Goal: Task Accomplishment & Management: Use online tool/utility

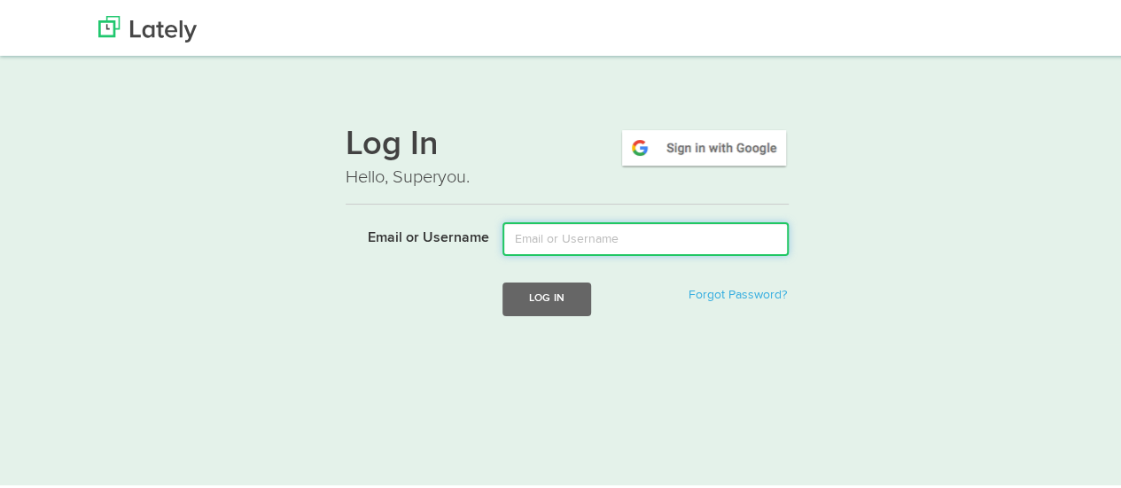
drag, startPoint x: 533, startPoint y: 237, endPoint x: 552, endPoint y: 247, distance: 22.2
click at [533, 237] on input "Email or Username" at bounding box center [646, 237] width 286 height 34
type input "[EMAIL_ADDRESS][DOMAIN_NAME]"
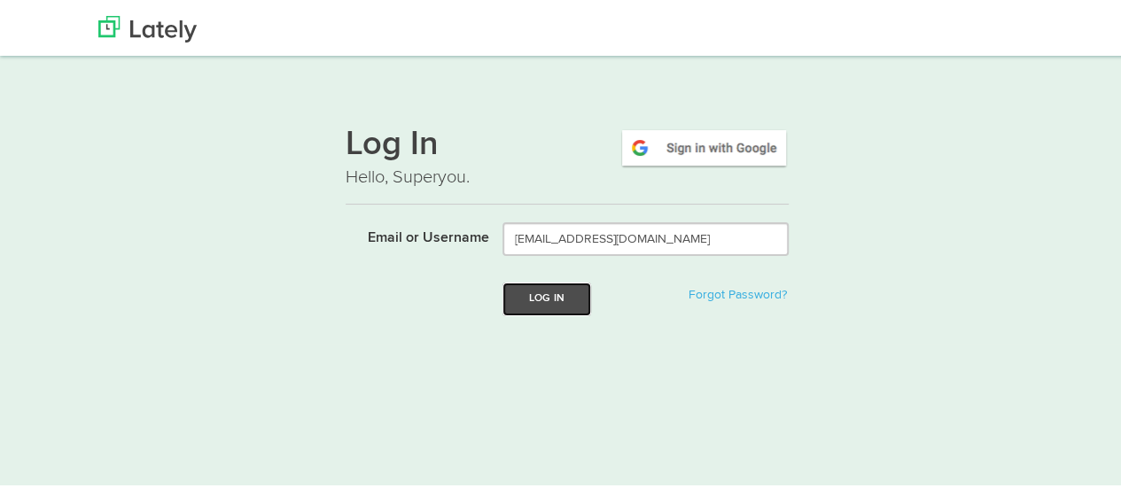
click at [558, 300] on button "Log In" at bounding box center [547, 296] width 89 height 33
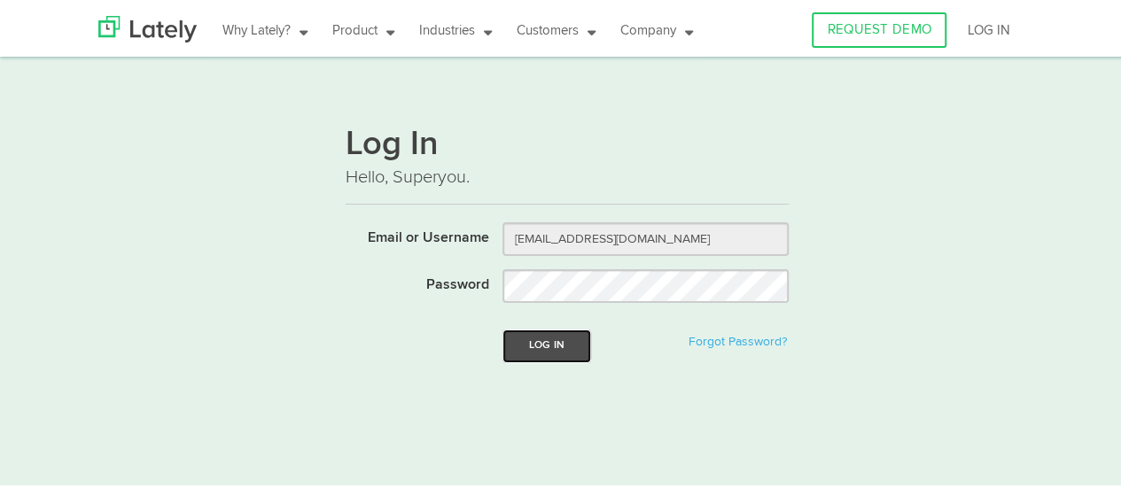
click at [541, 347] on button "Log In" at bounding box center [547, 343] width 89 height 33
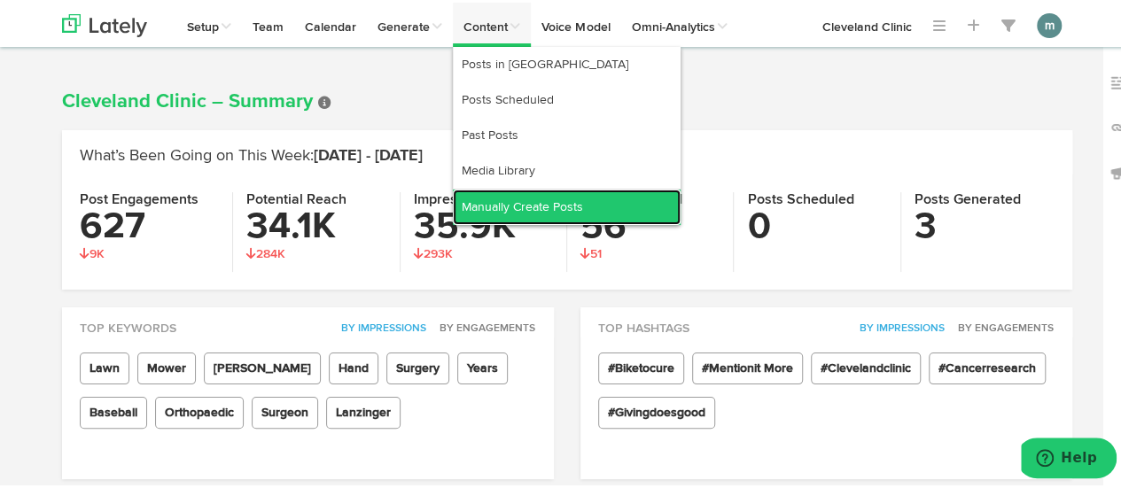
click at [493, 210] on link "Manually Create Posts" at bounding box center [567, 204] width 228 height 35
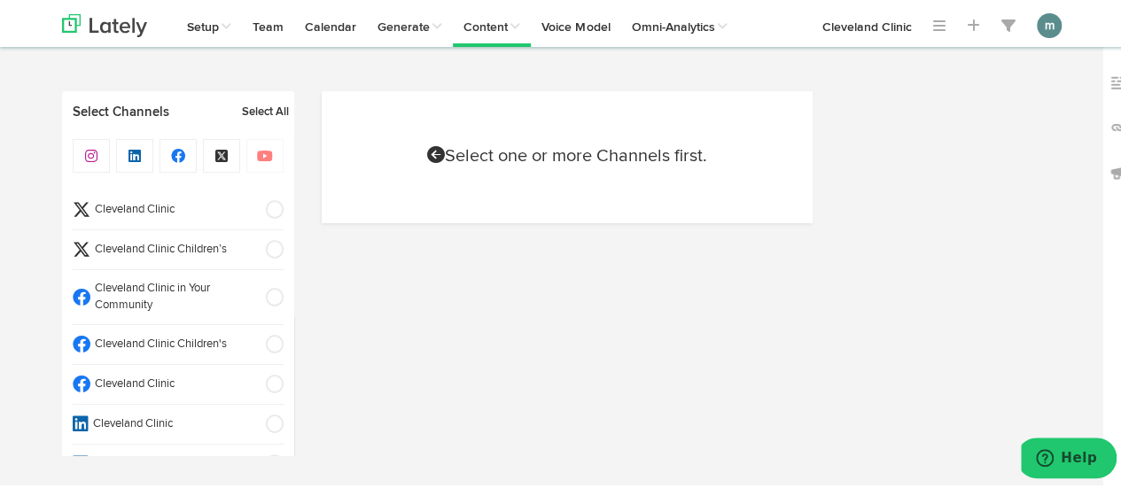
click at [208, 386] on span "Cleveland Clinic" at bounding box center [172, 382] width 164 height 17
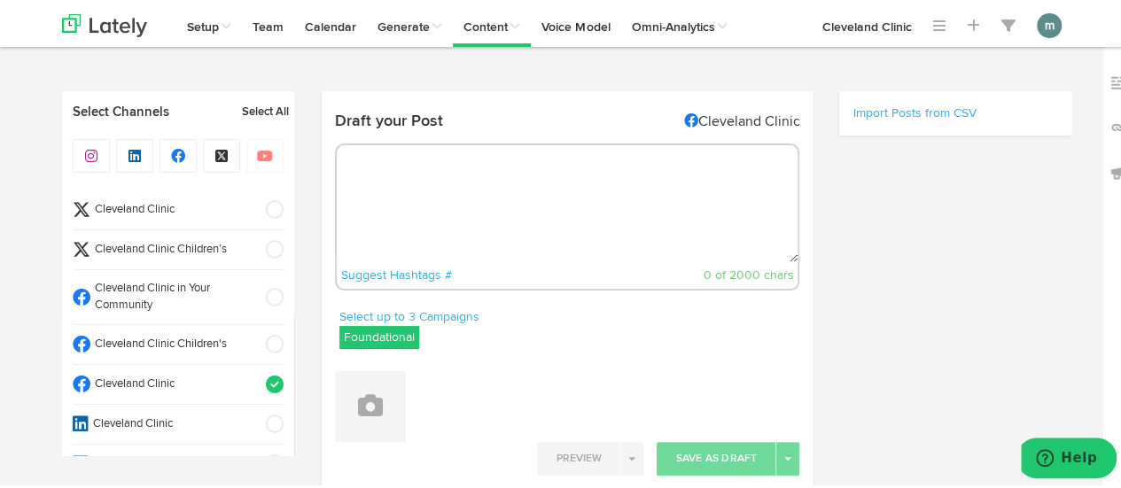
select select "9"
select select "19"
select select "11"
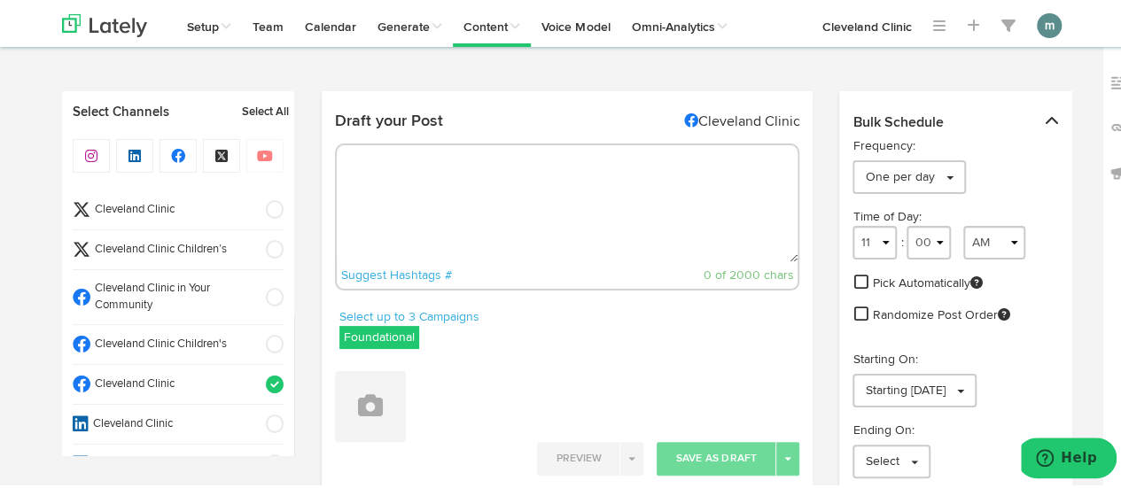
click at [389, 211] on textarea at bounding box center [568, 201] width 462 height 117
paste textarea "You don’t have to be in the thick of a global pandemic to benefit from wearing …"
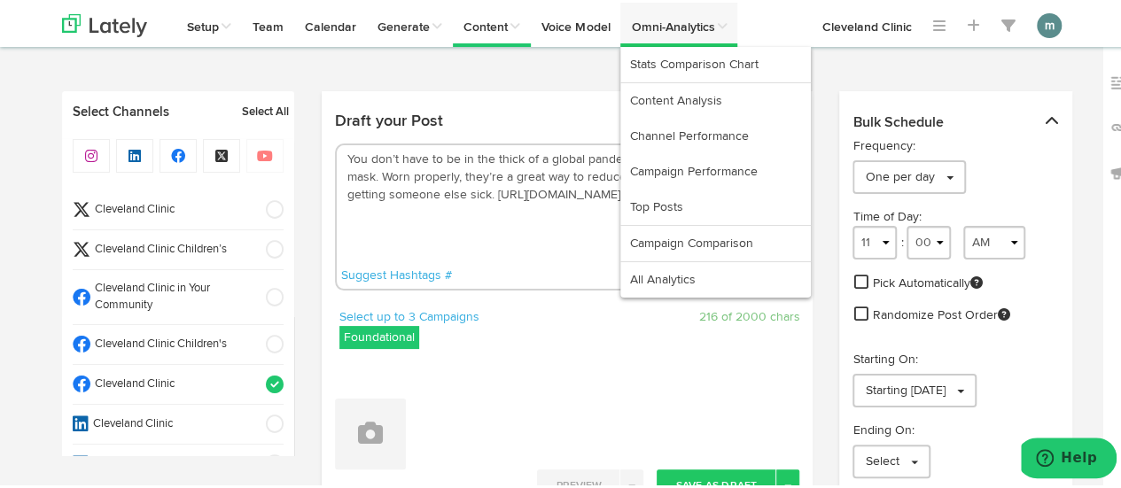
type textarea "You don’t have to be in the thick of a global pandemic to benefit from wearing …"
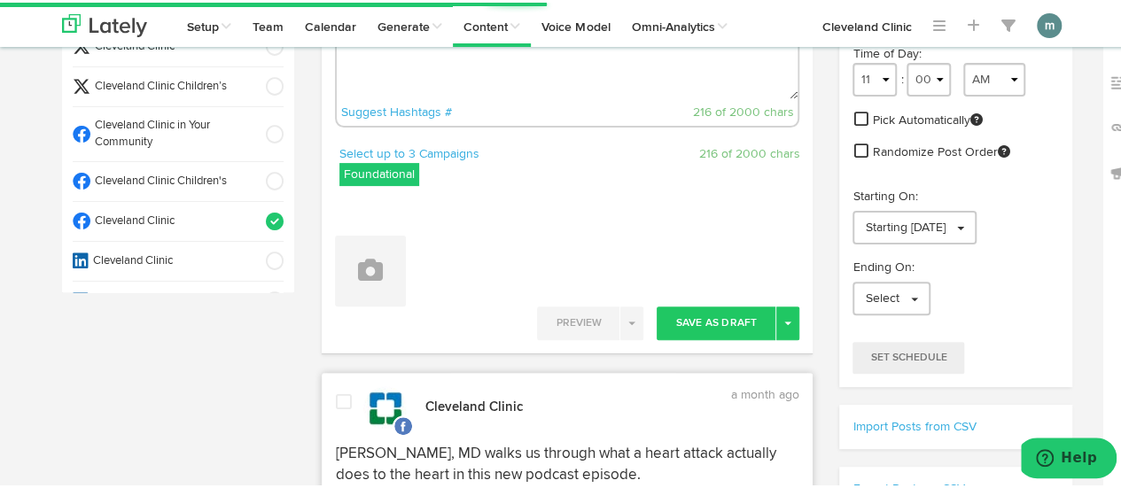
scroll to position [177, 0]
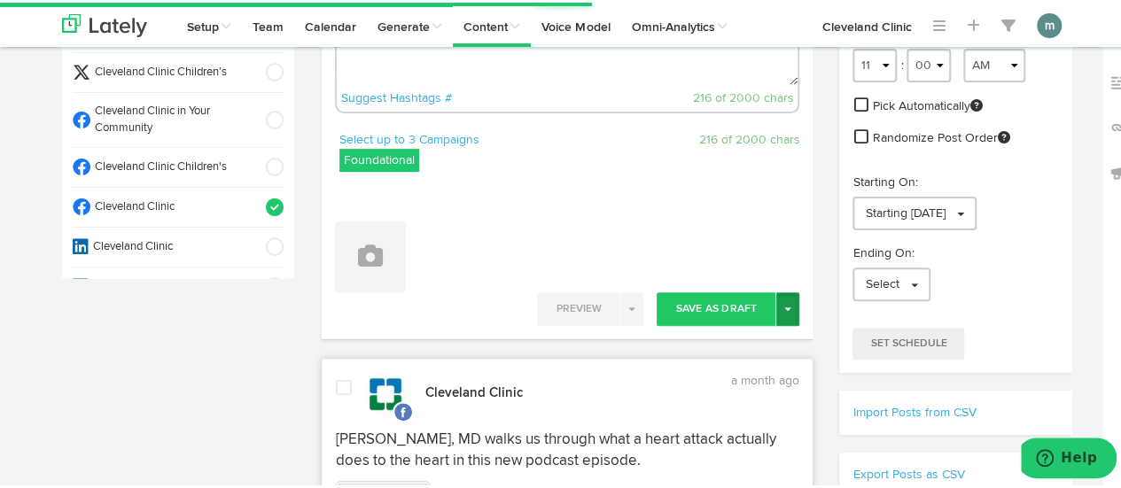
click at [781, 311] on button "Toggle Dropdown" at bounding box center [787, 307] width 23 height 34
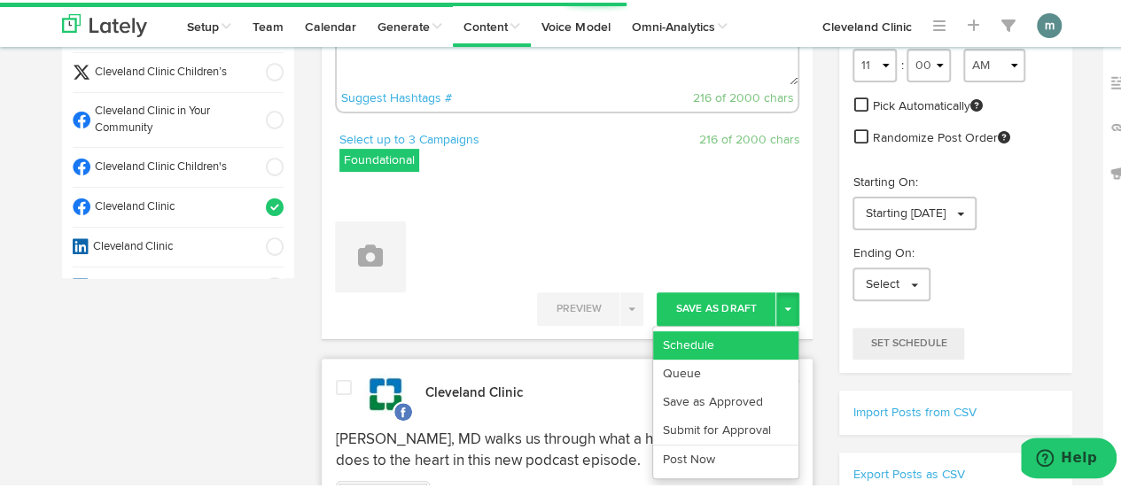
click at [736, 341] on link "Schedule" at bounding box center [725, 343] width 145 height 28
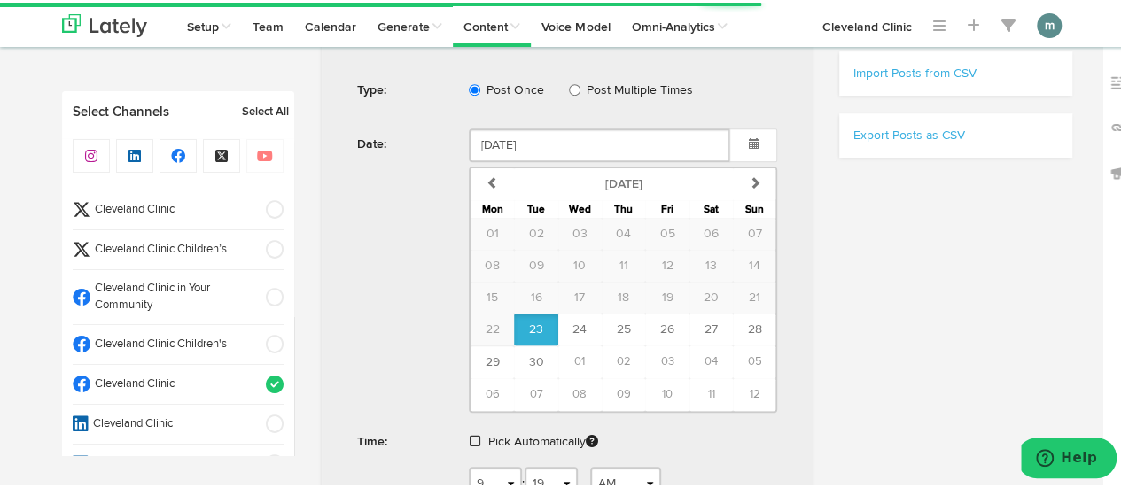
scroll to position [620, 0]
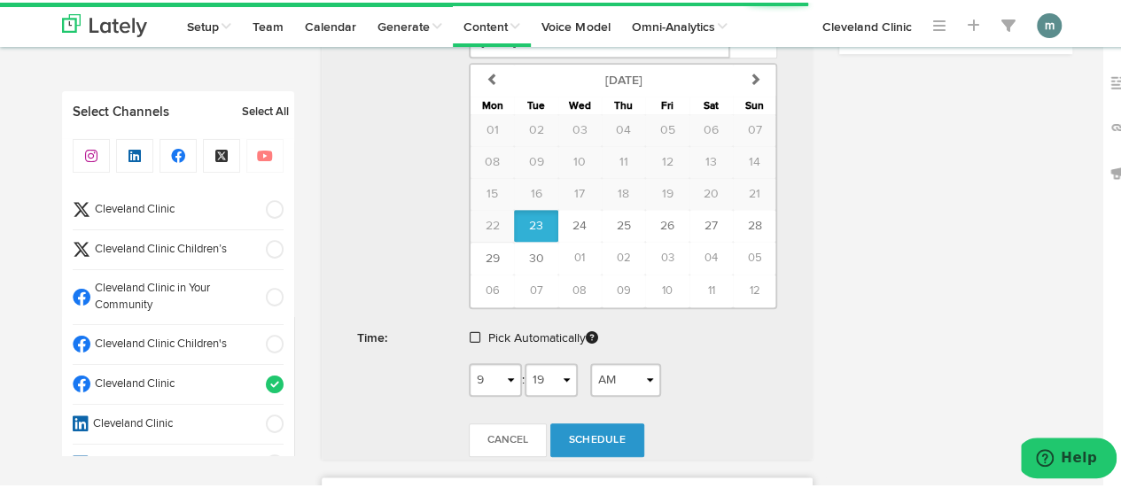
click at [470, 334] on span at bounding box center [475, 335] width 11 height 12
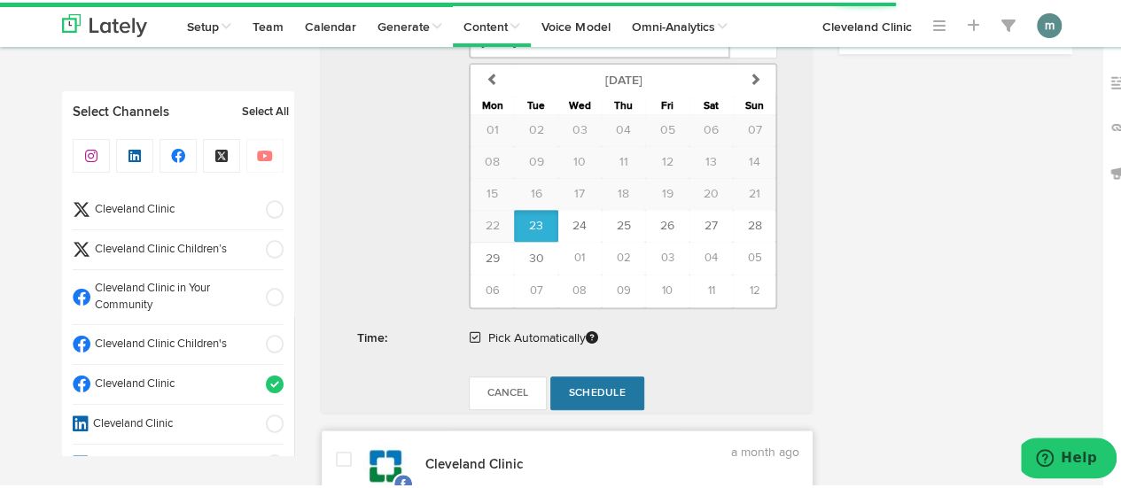
click at [597, 388] on span "Schedule" at bounding box center [597, 391] width 57 height 11
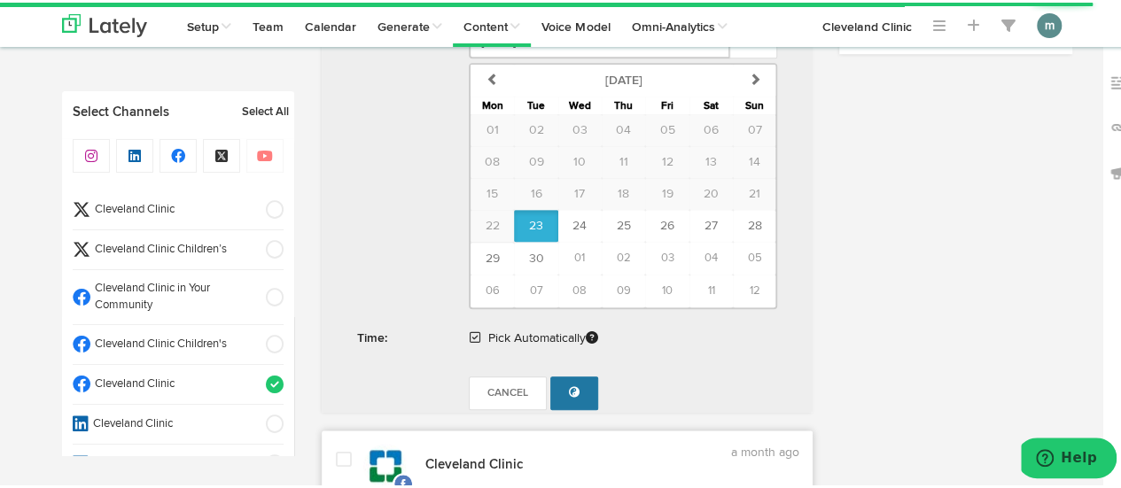
scroll to position [532, 0]
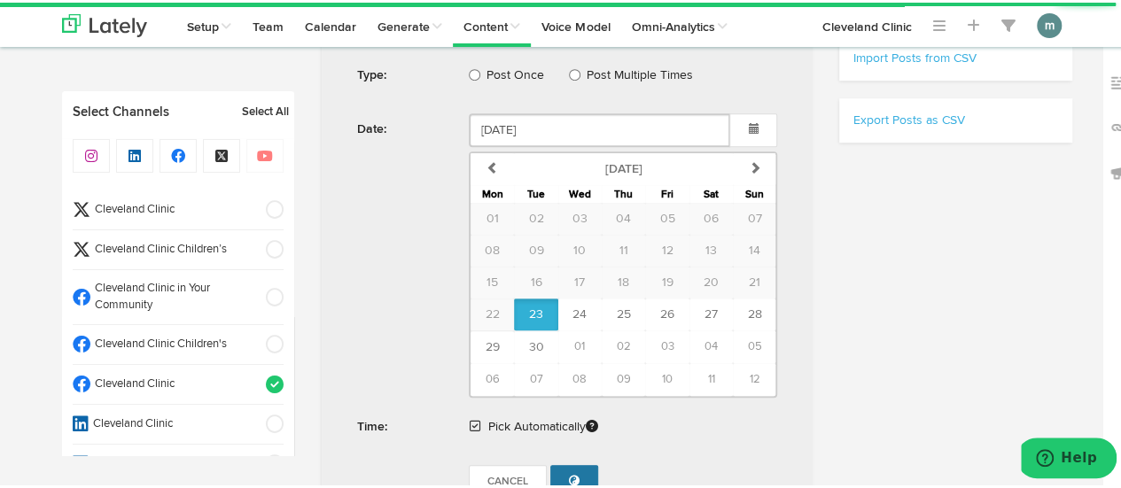
radio input "true"
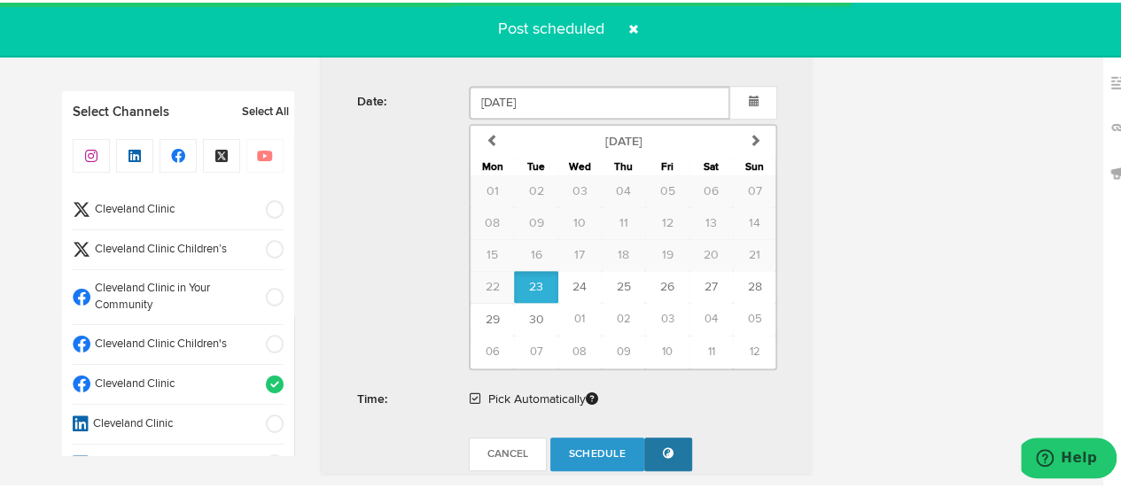
scroll to position [1063, 0]
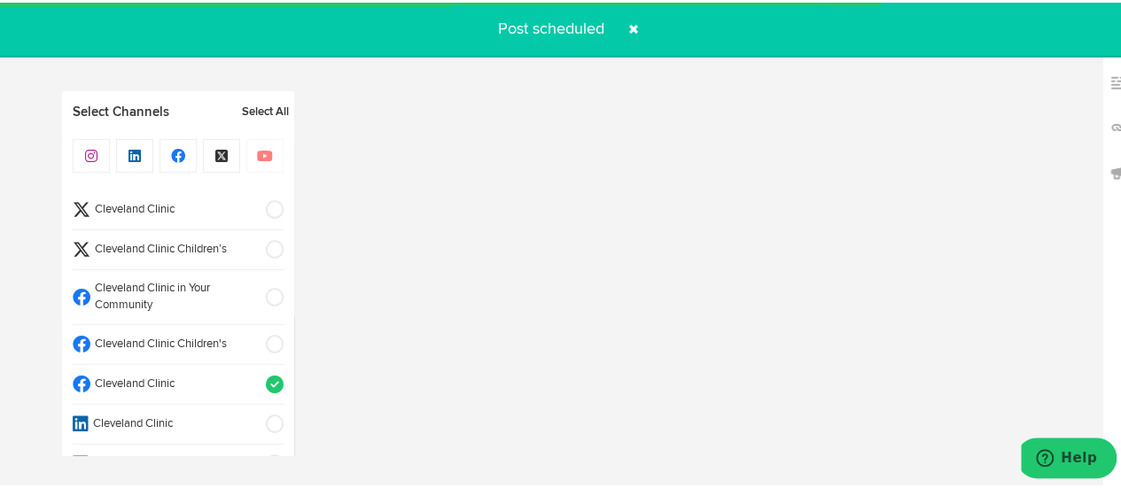
select select "11"
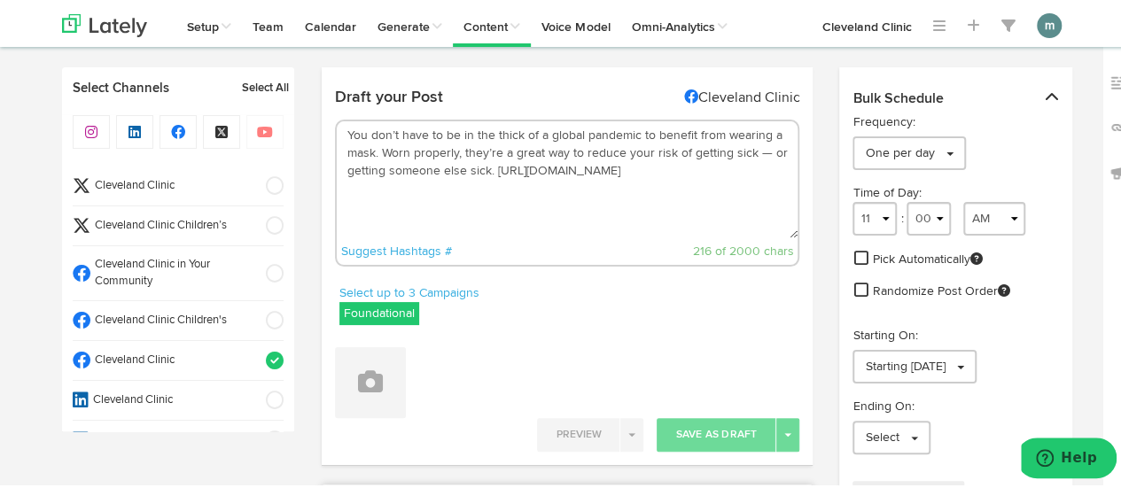
scroll to position [0, 0]
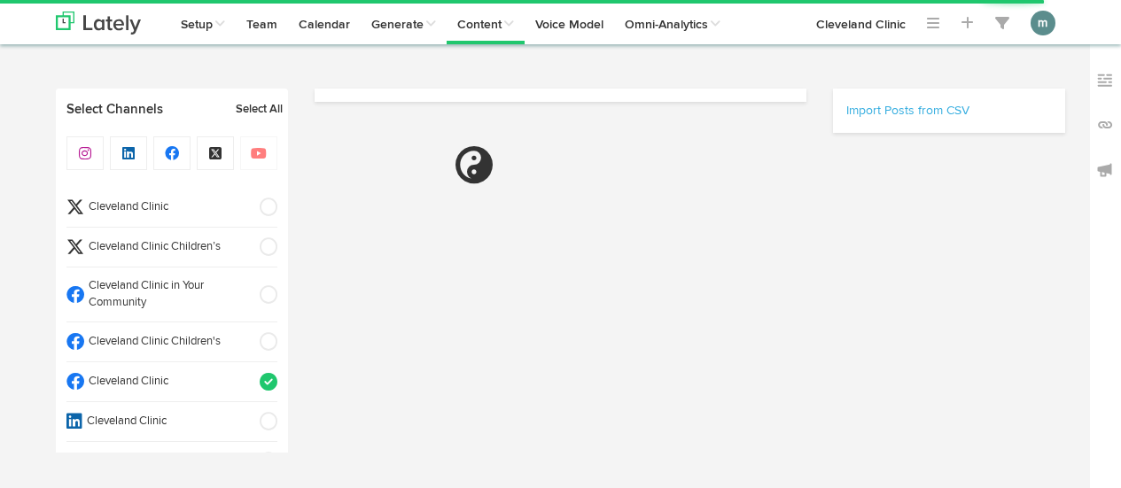
select select "9"
select select "20"
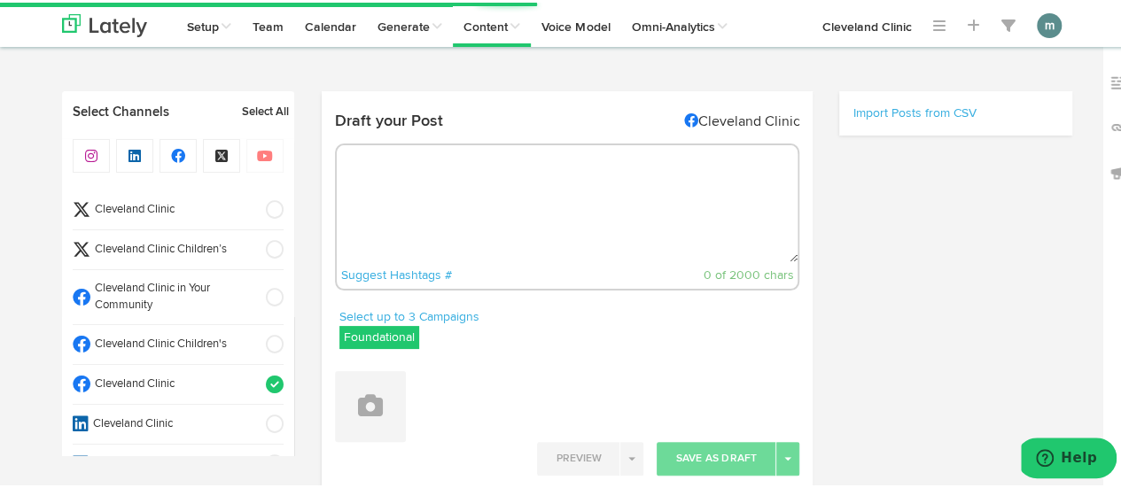
click at [395, 193] on textarea at bounding box center [568, 201] width 462 height 117
paste textarea "Find out what the color of your period blood is telling you. https://cle.clinic…"
type textarea "Find out what the color of your period blood is telling you. https://cle.clinic…"
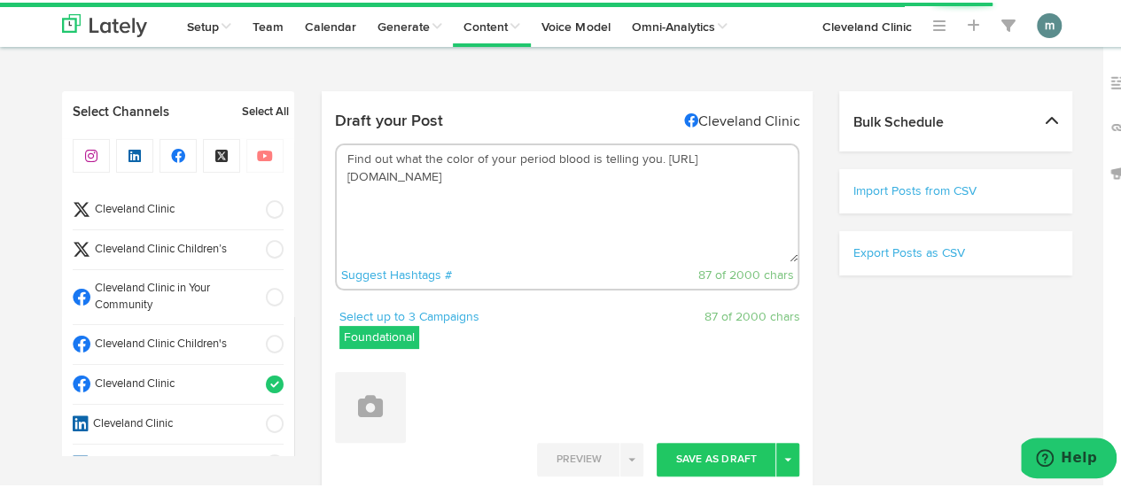
select select "11"
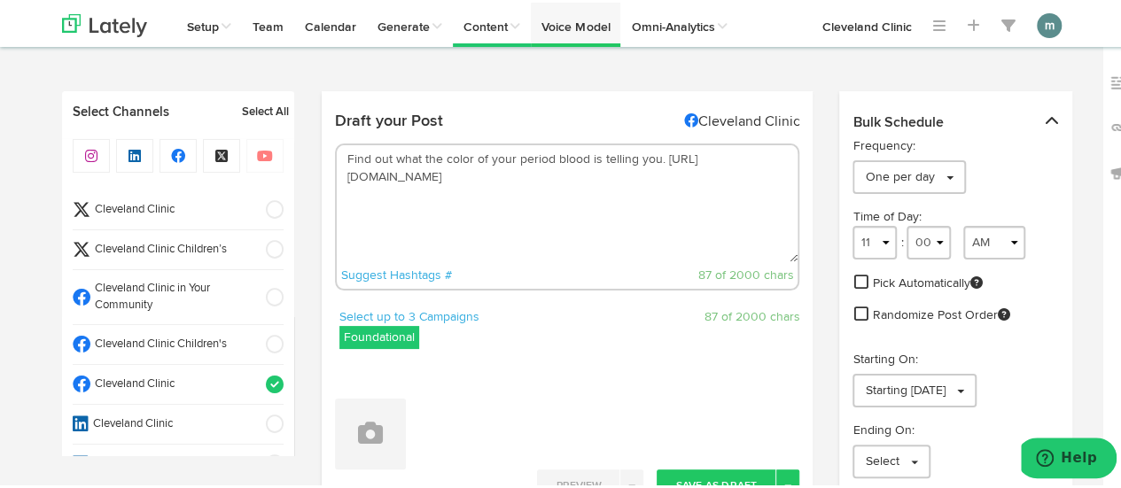
type textarea "Find out what the color of your period blood is telling you. https://cle.clinic…"
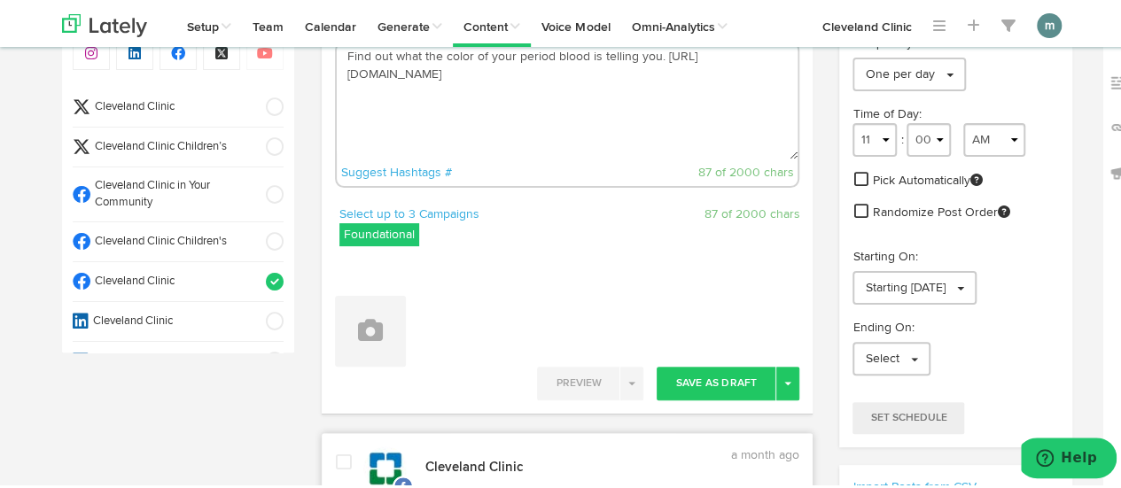
scroll to position [266, 0]
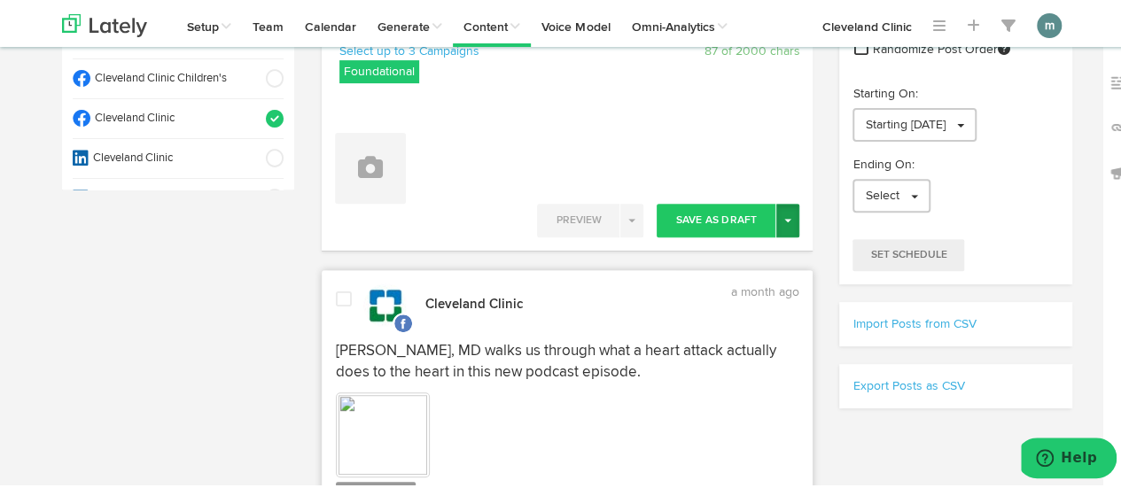
click at [781, 214] on button "Toggle Dropdown" at bounding box center [787, 218] width 23 height 34
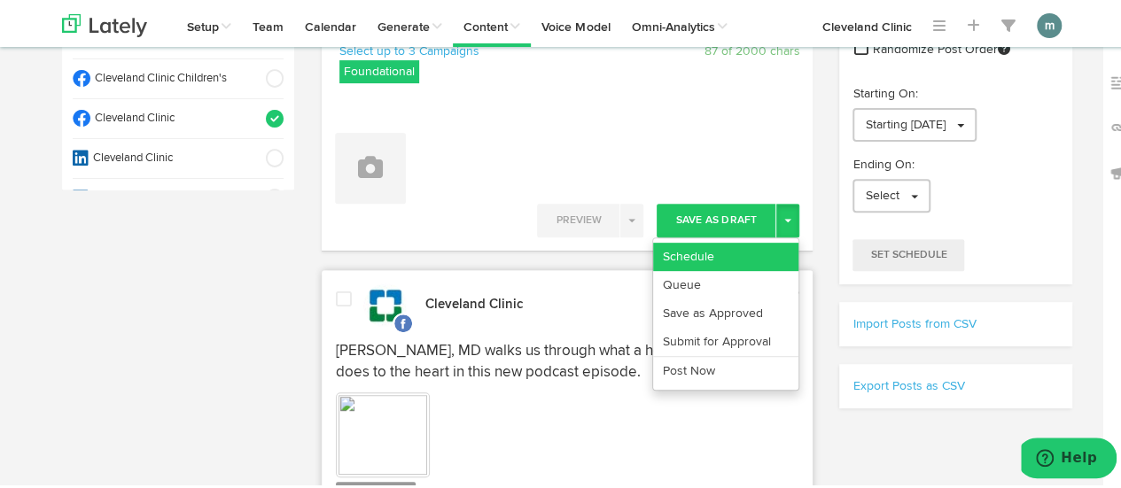
click at [764, 254] on link "Schedule" at bounding box center [725, 254] width 145 height 28
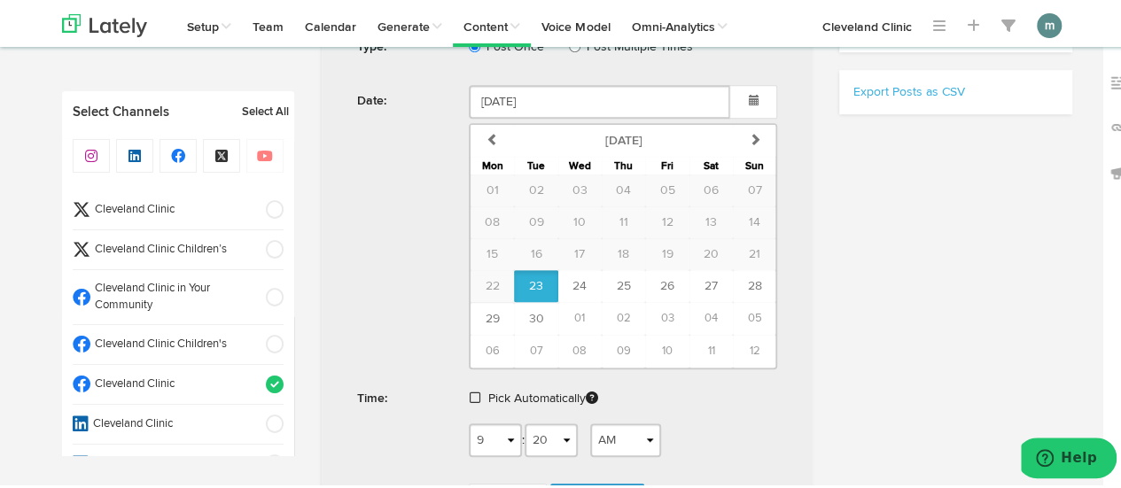
scroll to position [620, 0]
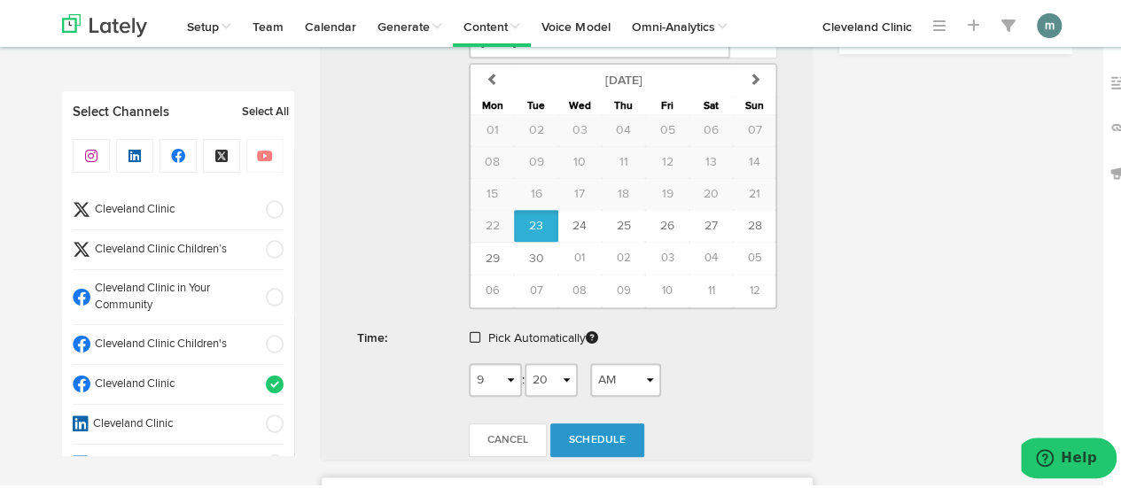
click at [470, 336] on span at bounding box center [475, 335] width 11 height 12
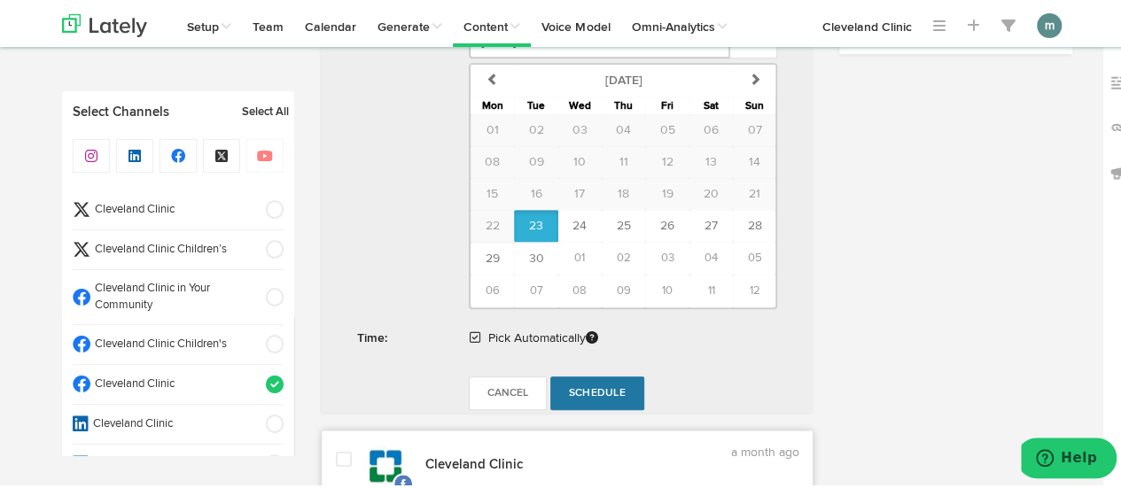
click at [592, 391] on span "Schedule" at bounding box center [597, 391] width 57 height 11
radio input "true"
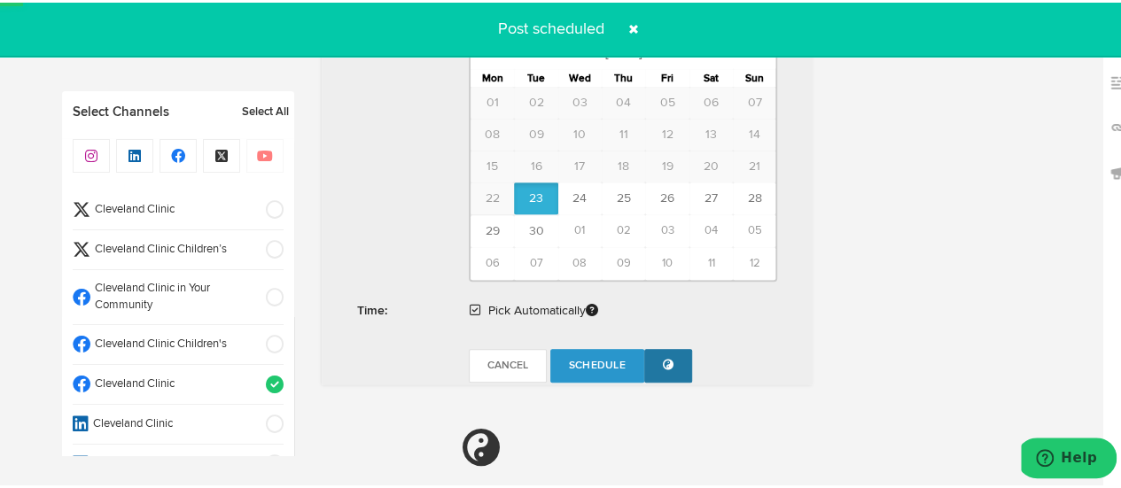
scroll to position [1063, 0]
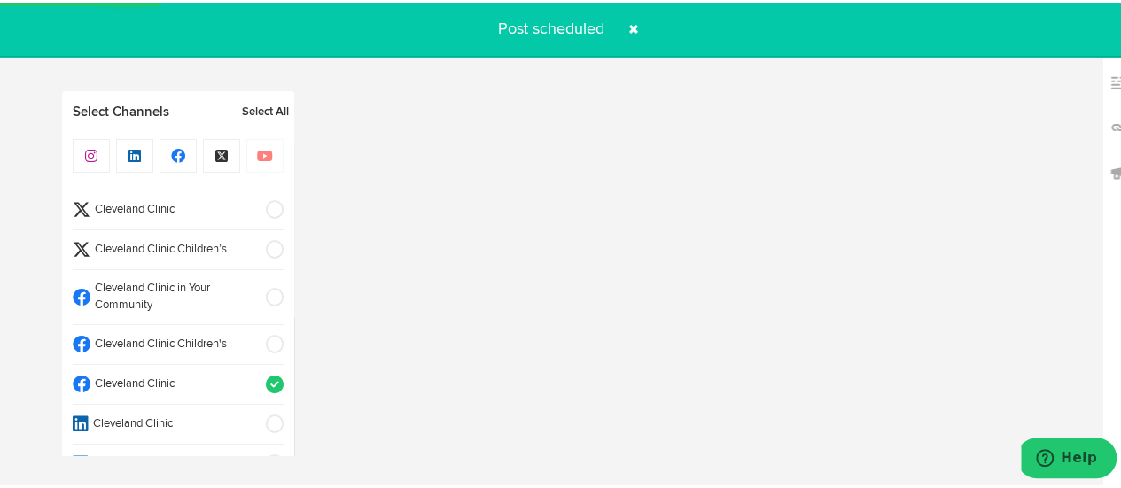
select select "11"
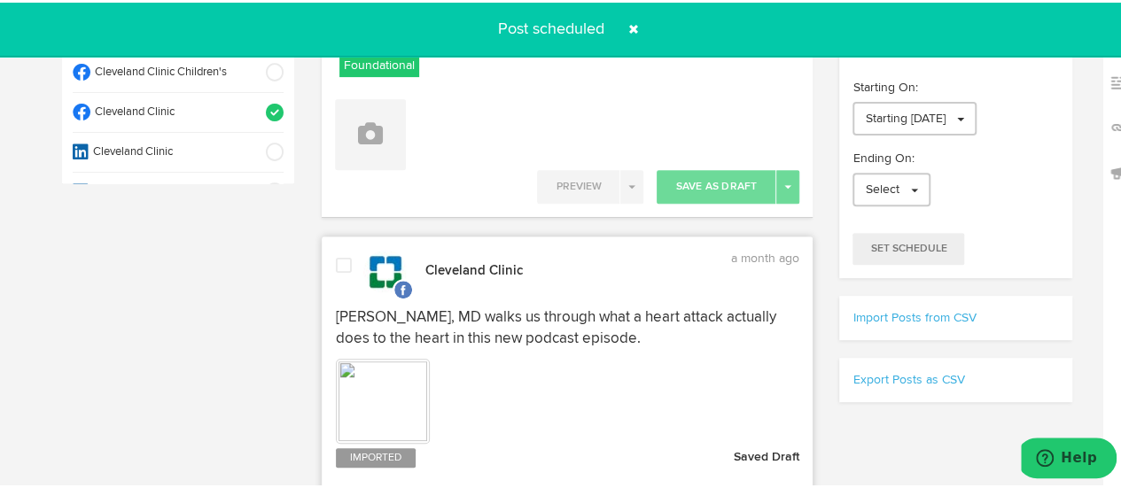
scroll to position [176, 0]
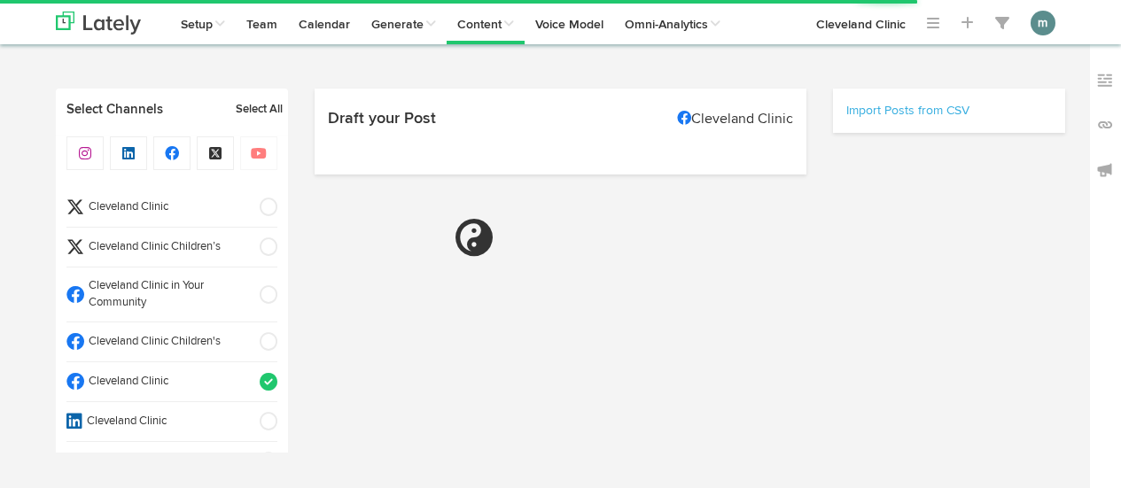
select select "9"
select select "21"
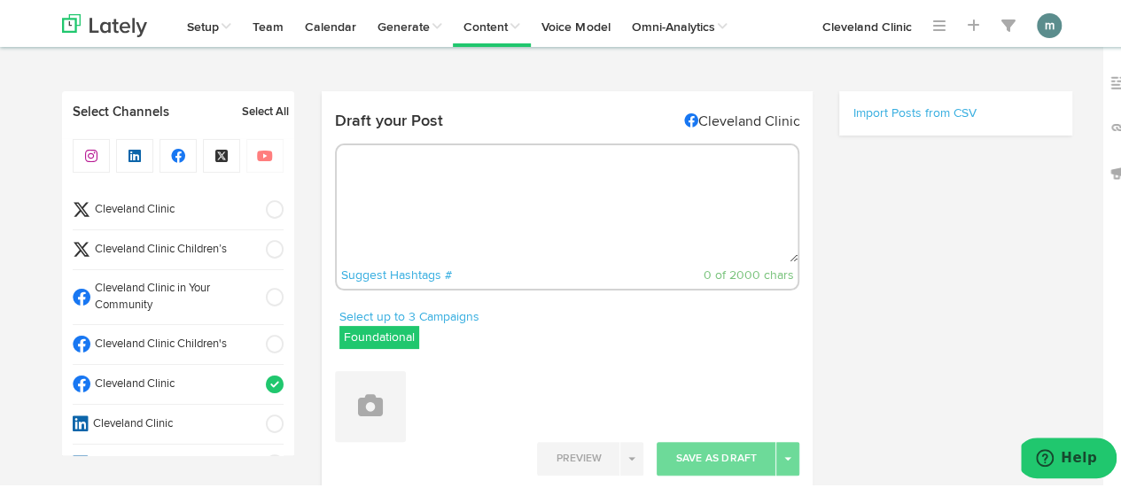
click at [457, 241] on textarea at bounding box center [568, 201] width 462 height 117
select select "11"
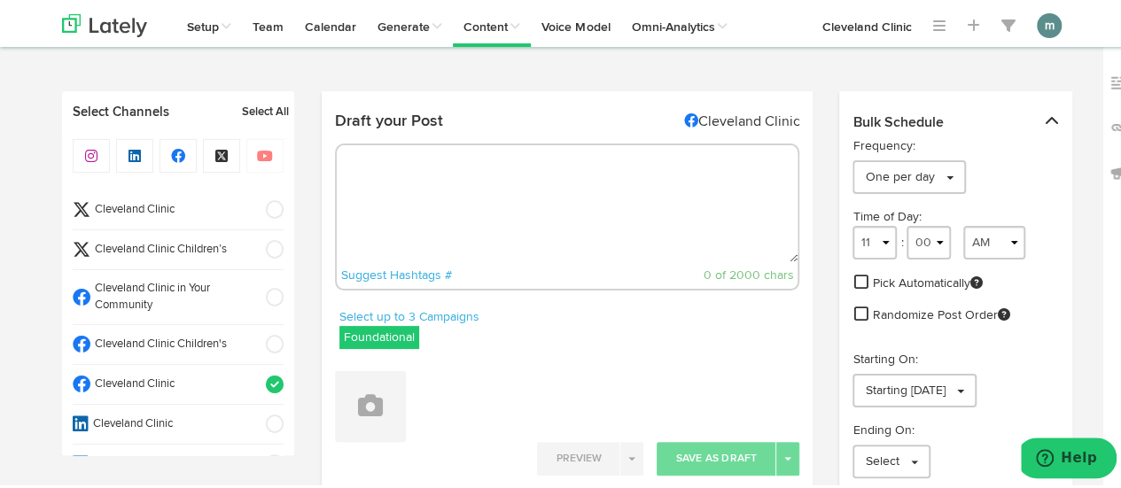
paste textarea "While anxiety dreams can be distressing, they’re not necessarily the same as ni…"
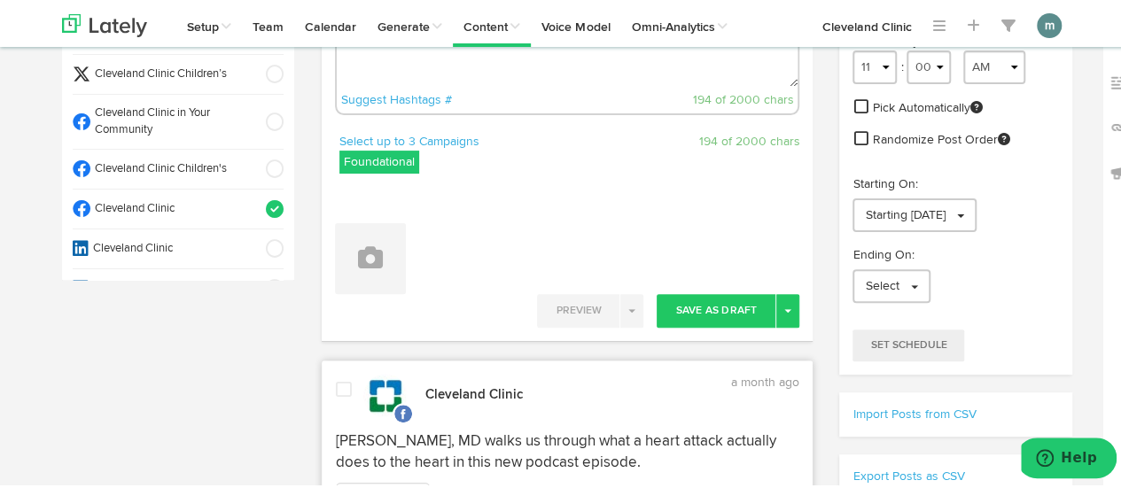
scroll to position [177, 0]
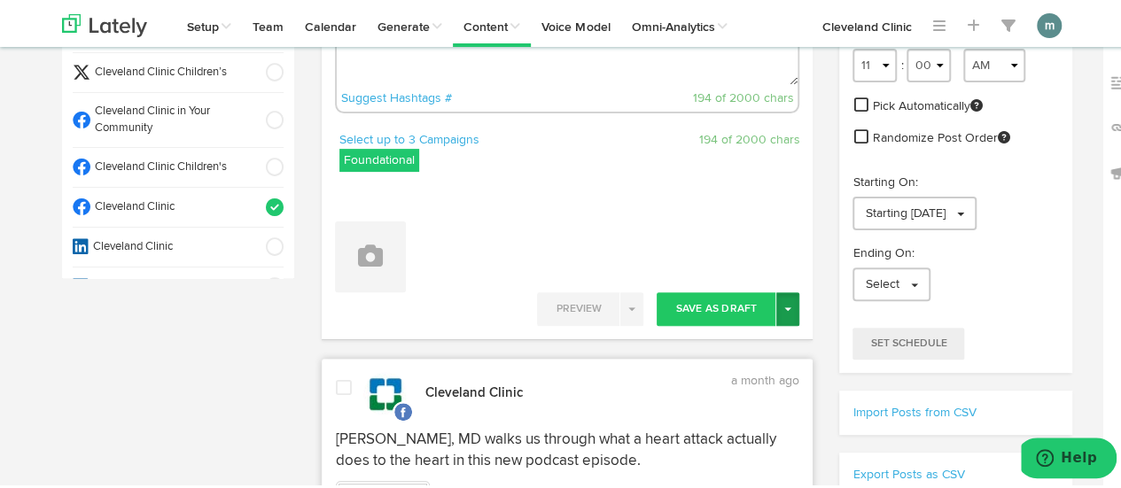
type textarea "While anxiety dreams can be distressing, they’re not necessarily the same as ni…"
click at [787, 306] on button "Toggle Dropdown" at bounding box center [787, 307] width 23 height 34
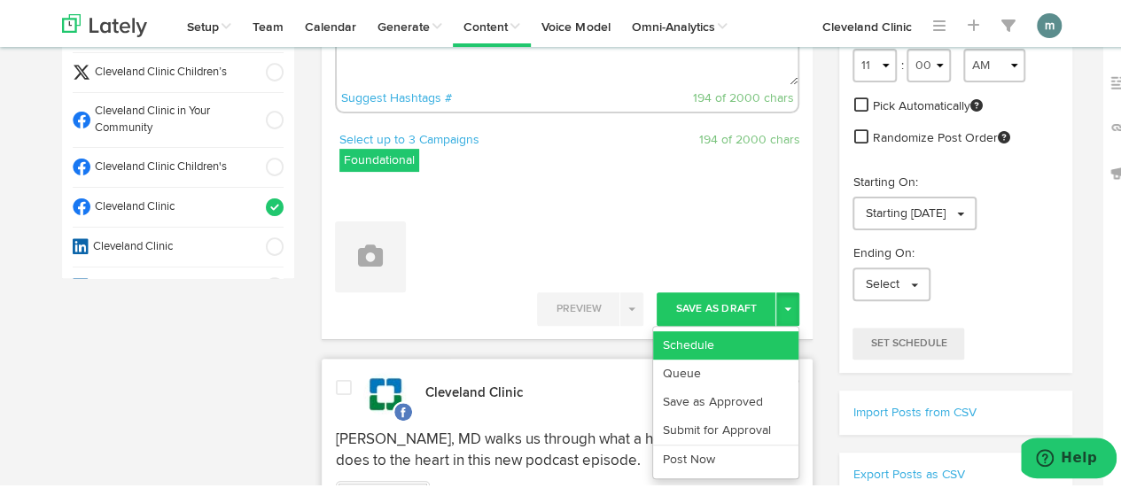
click at [710, 341] on link "Schedule" at bounding box center [725, 343] width 145 height 28
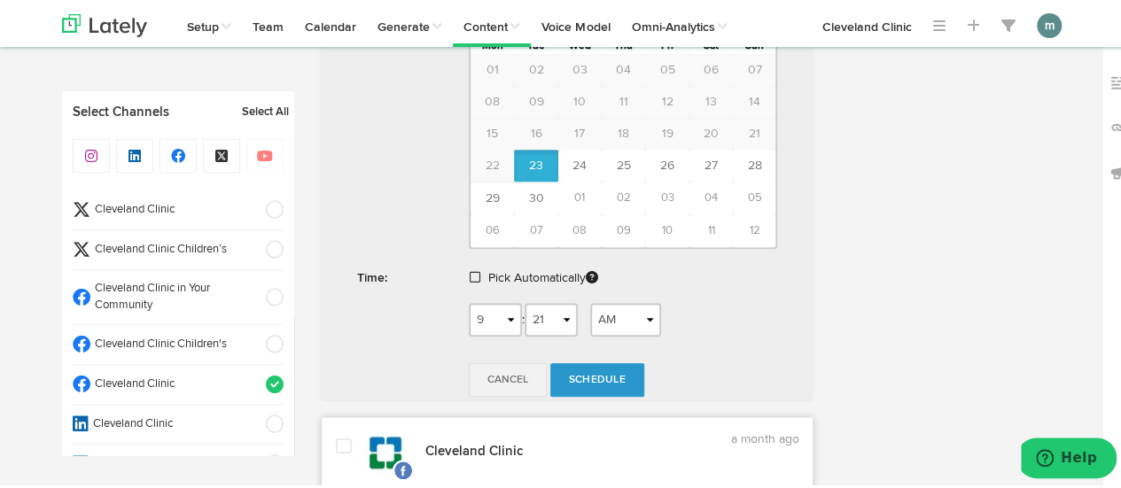
scroll to position [709, 0]
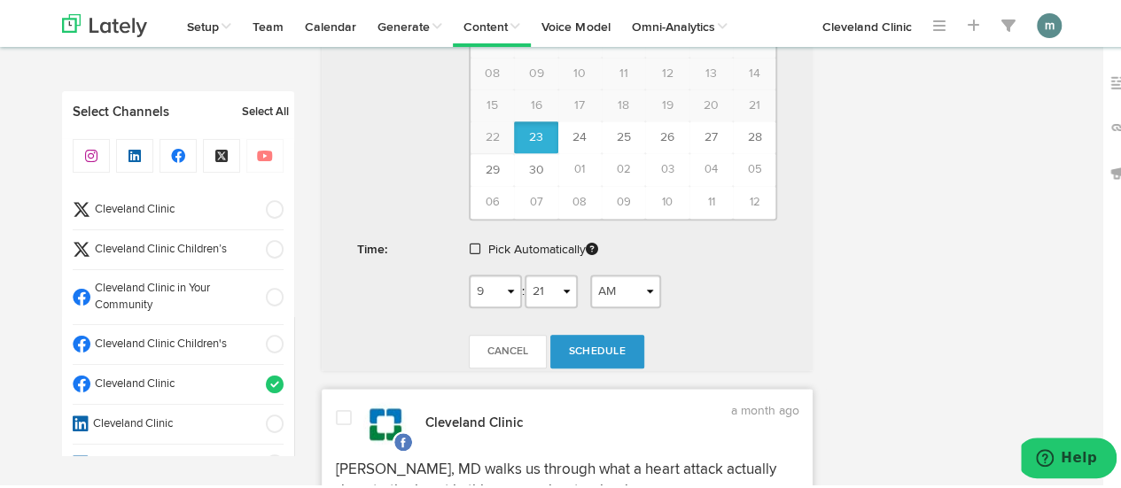
click at [470, 244] on span at bounding box center [475, 246] width 11 height 12
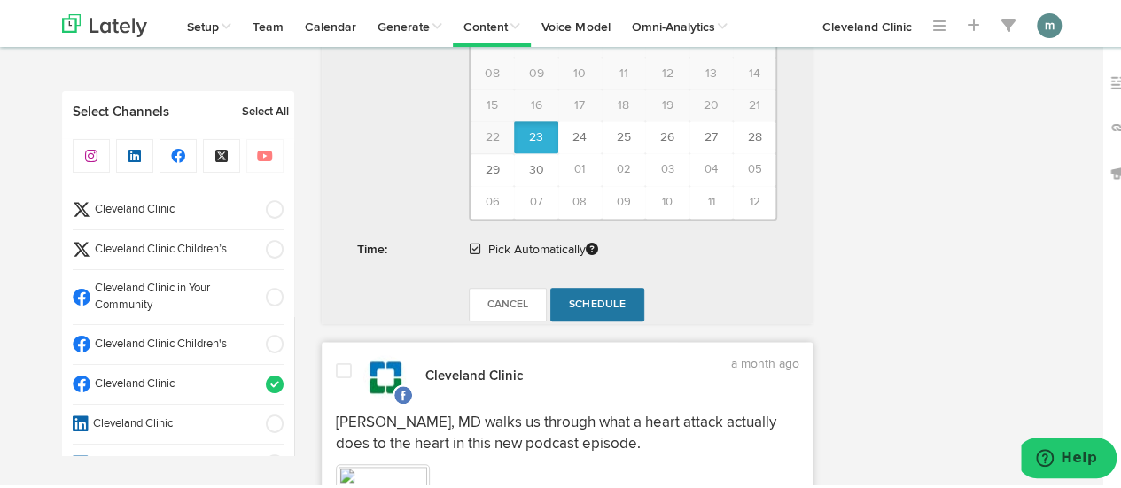
click at [588, 297] on span "Schedule" at bounding box center [597, 302] width 57 height 11
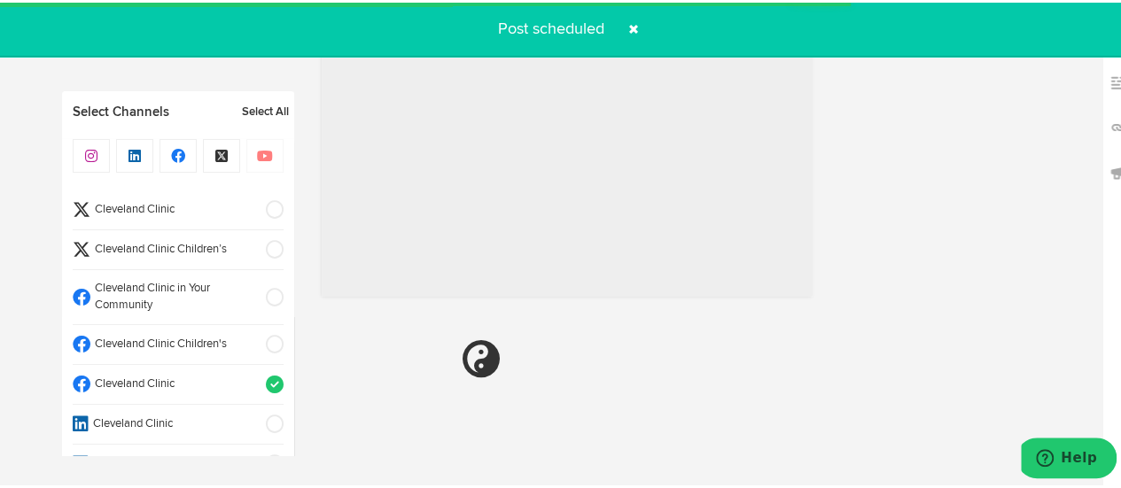
radio input "true"
select select "11"
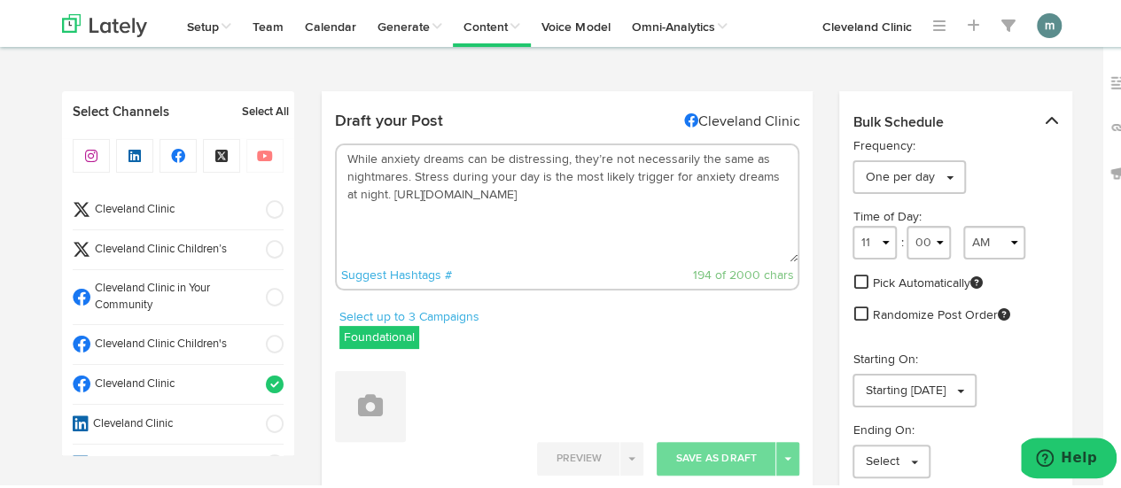
scroll to position [0, 0]
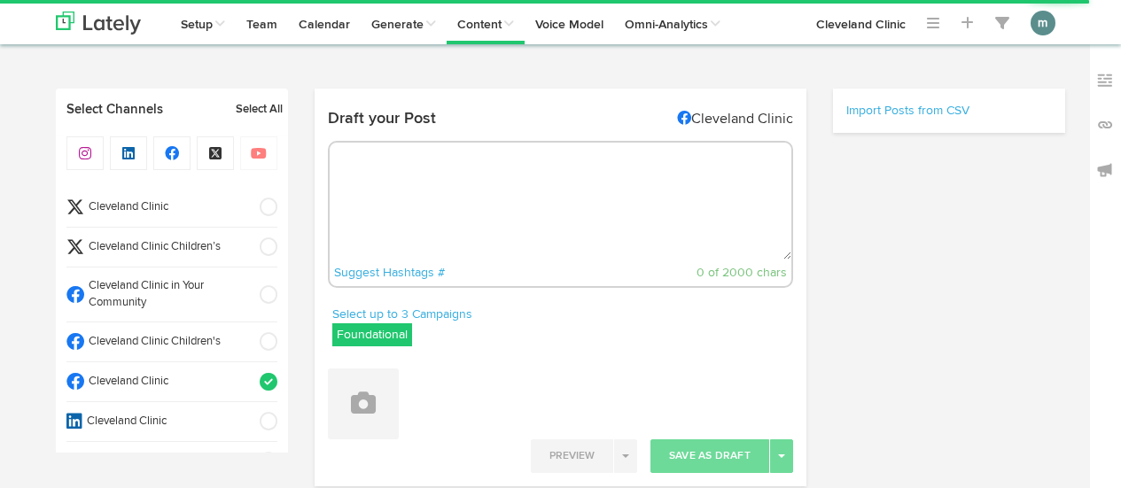
select select "9"
select select "22"
radio input "true"
select select "11"
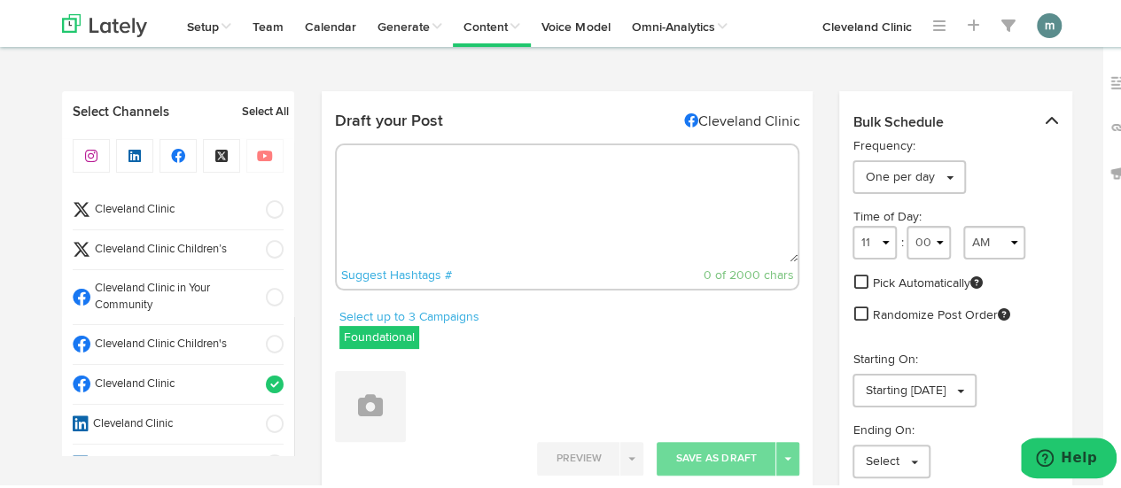
click at [180, 208] on span "Cleveland Clinic" at bounding box center [172, 207] width 164 height 17
click at [207, 374] on span "Cleveland Clinic" at bounding box center [172, 382] width 164 height 17
click at [387, 221] on textarea at bounding box center [568, 201] width 462 height 117
paste textarea "You don’t have to be in the thick of a global pandemic to benefit from wearing …"
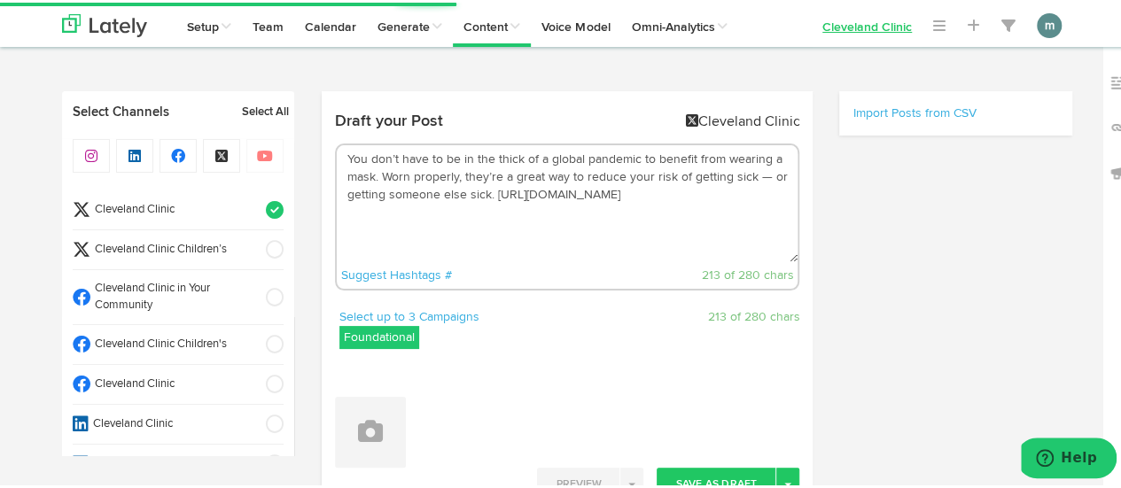
type textarea "You don’t have to be in the thick of a global pandemic to benefit from wearing …"
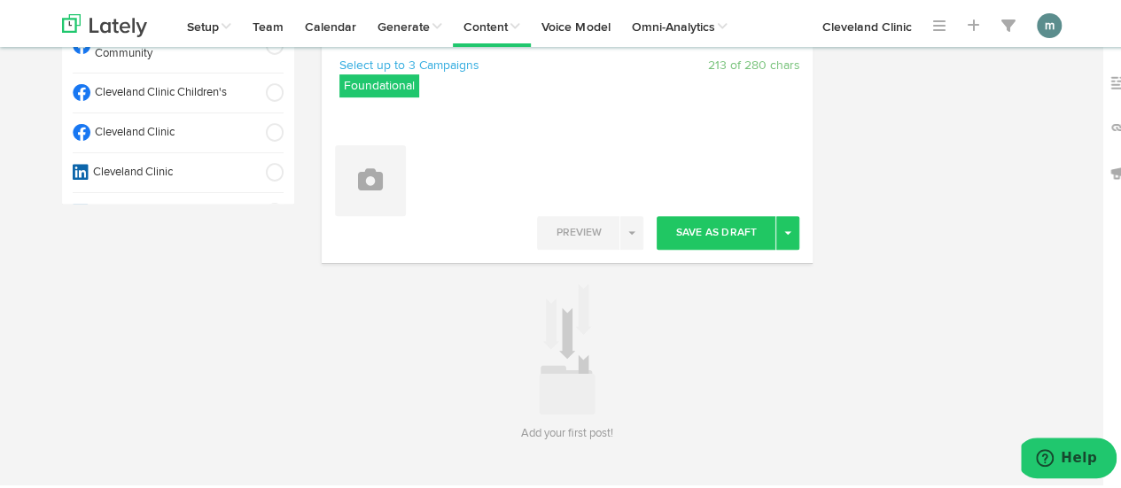
scroll to position [266, 0]
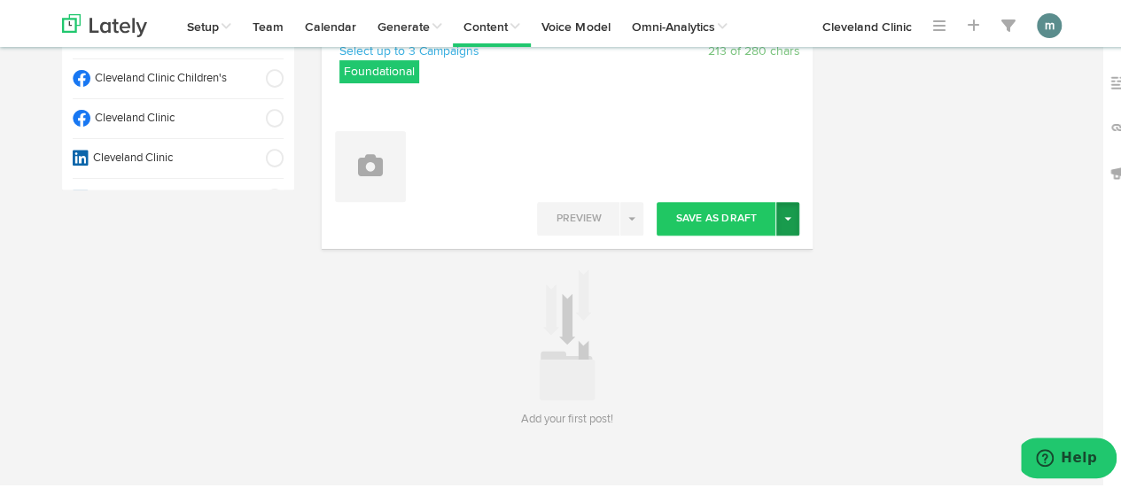
click at [783, 224] on button "Toggle Dropdown" at bounding box center [787, 216] width 23 height 34
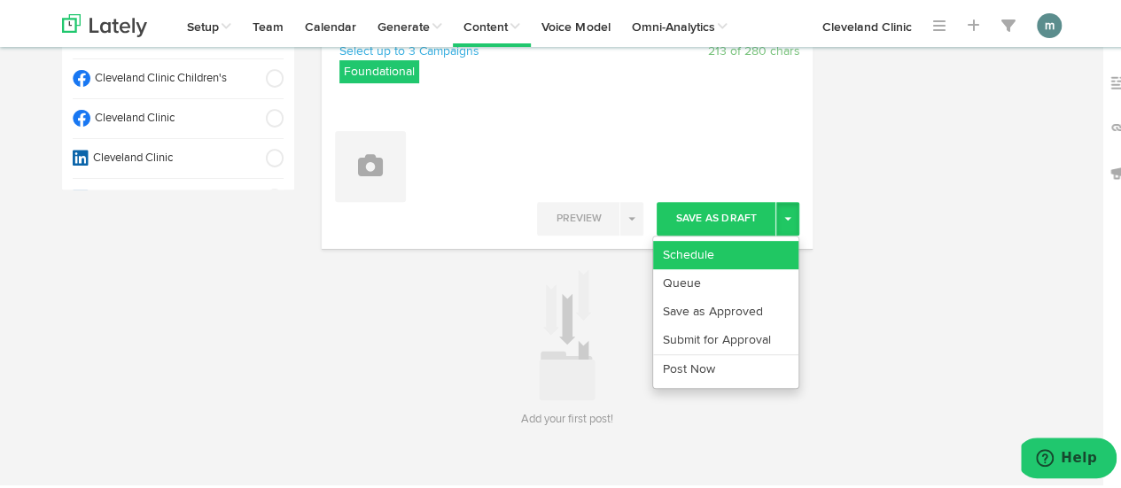
click at [760, 246] on link "Schedule" at bounding box center [725, 252] width 145 height 28
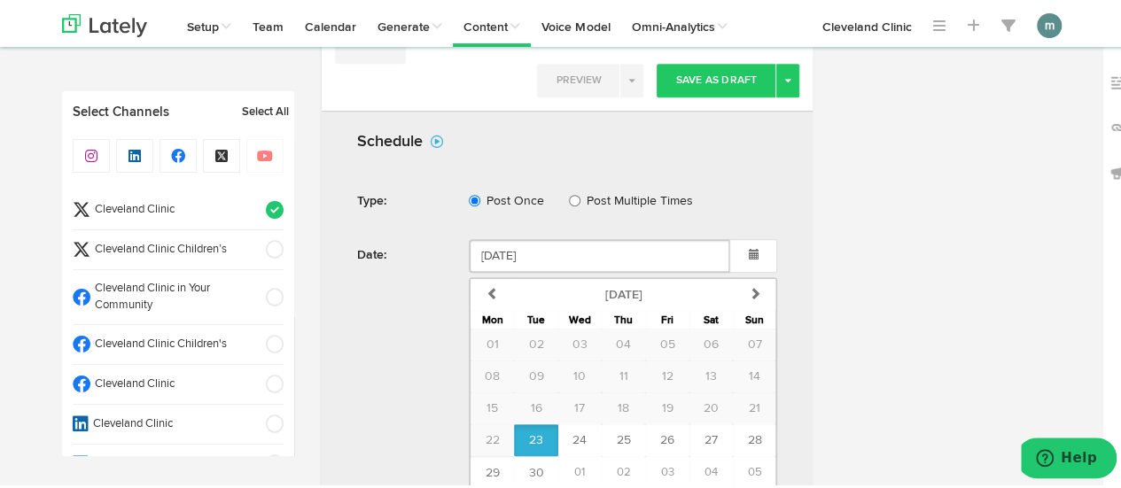
scroll to position [620, 0]
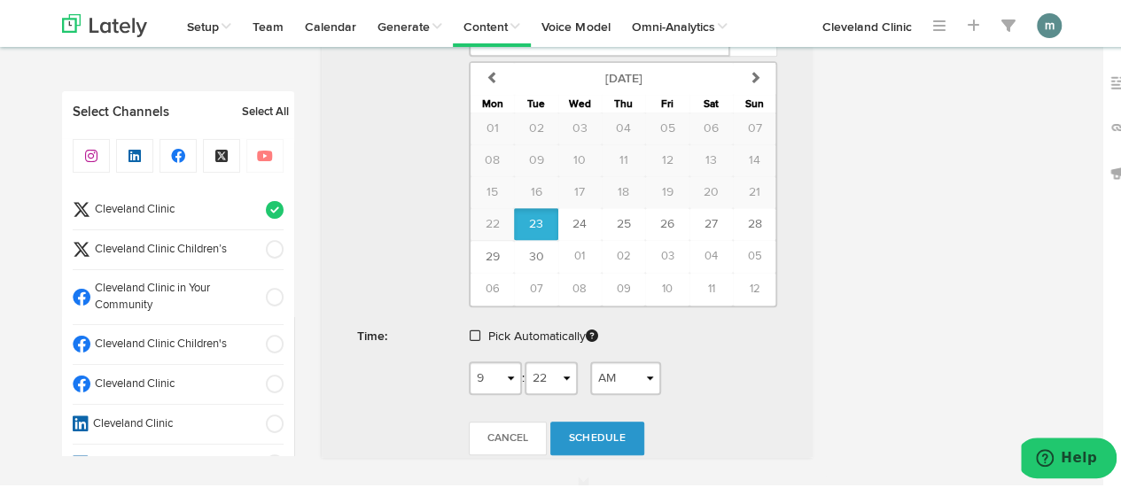
click at [470, 334] on span at bounding box center [475, 333] width 11 height 12
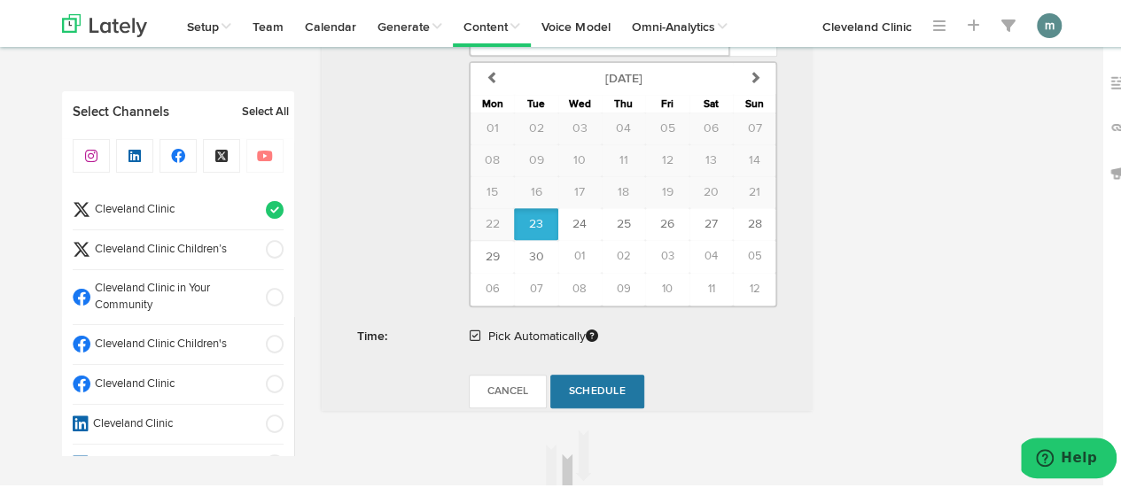
click at [588, 386] on span "Schedule" at bounding box center [597, 389] width 57 height 11
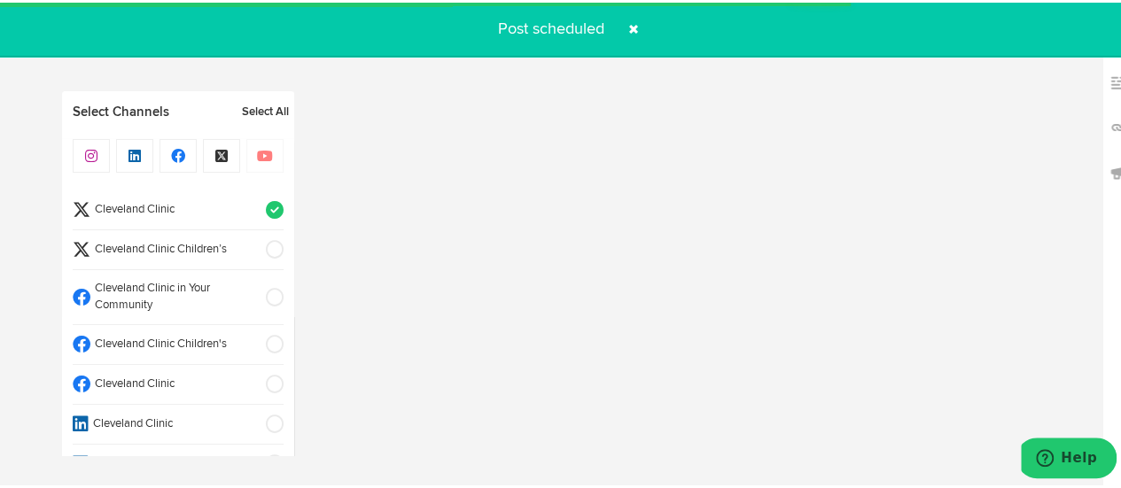
radio input "true"
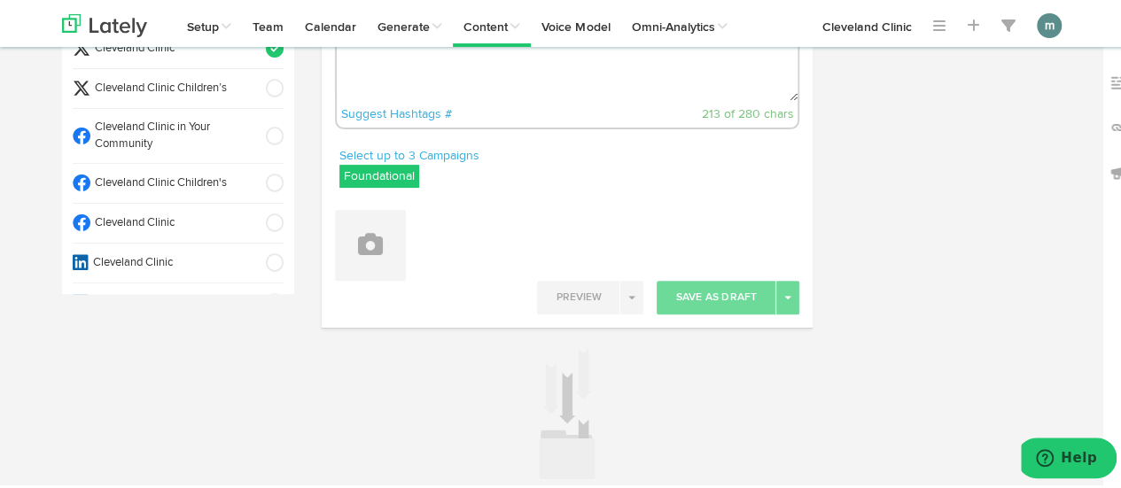
scroll to position [0, 0]
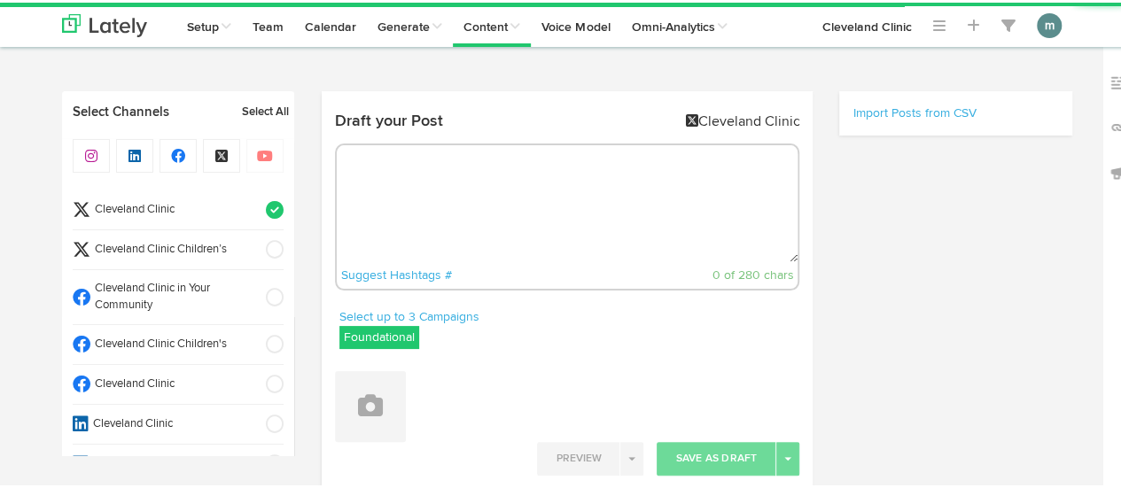
radio input "true"
select select "9"
select select "23"
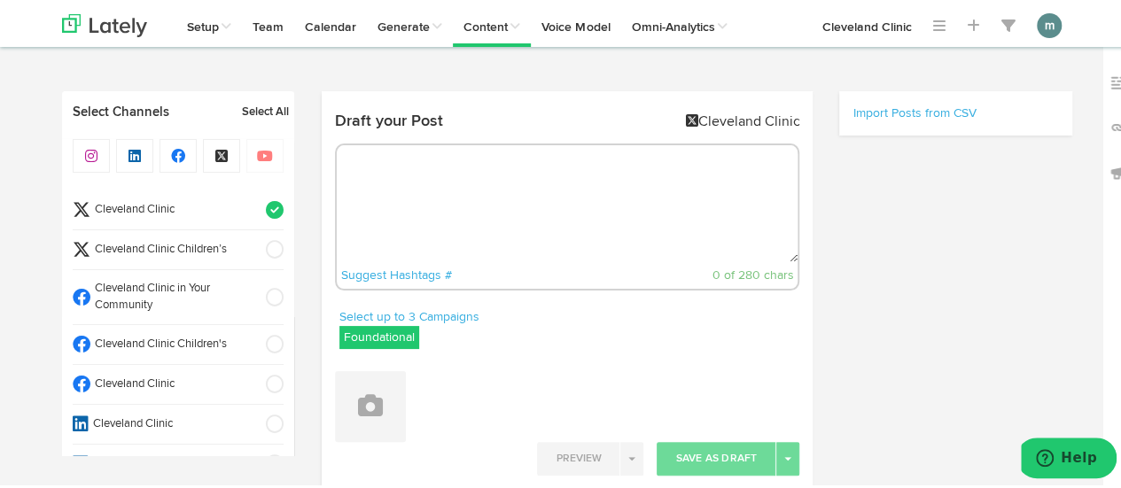
click at [420, 179] on textarea at bounding box center [568, 201] width 462 height 117
paste textarea "Find out what the color of your period blood is telling you. [URL][DOMAIN_NAME]"
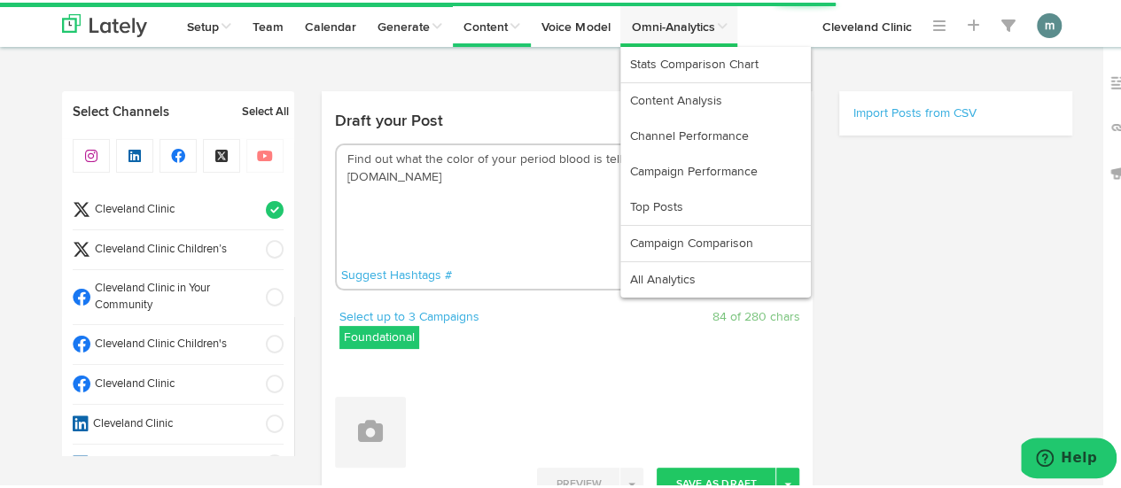
type textarea "Find out what the color of your period blood is telling you. [URL][DOMAIN_NAME]"
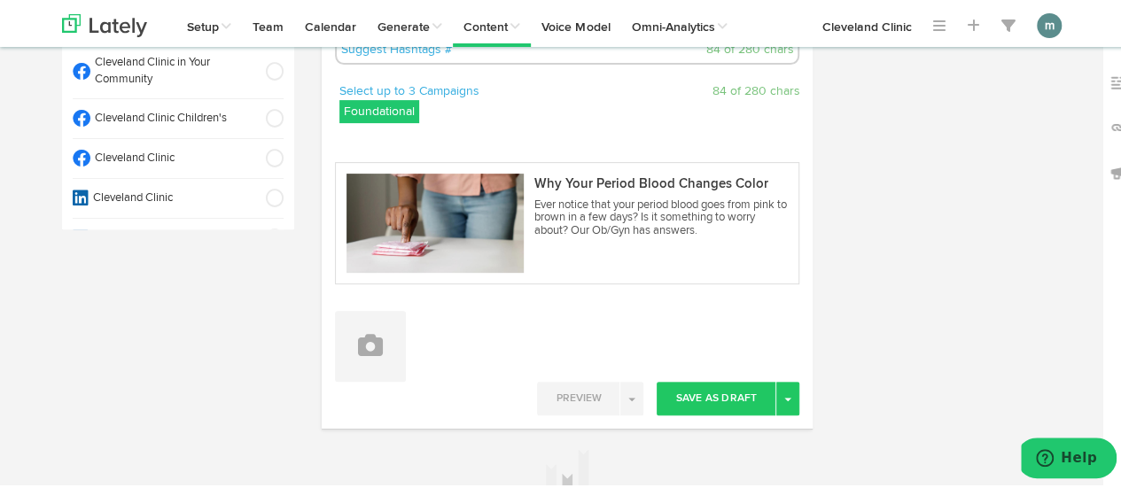
scroll to position [266, 0]
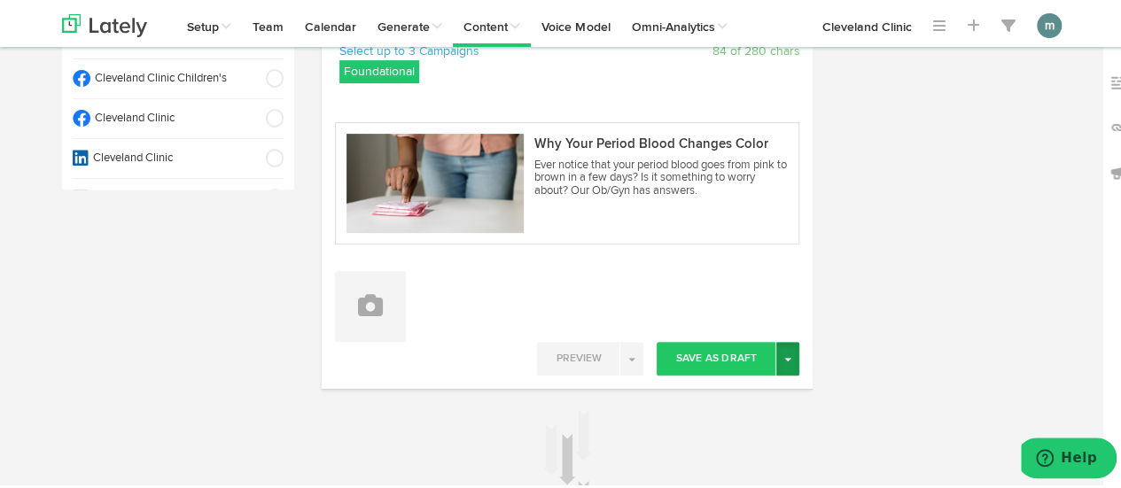
click at [776, 362] on button "Toggle Dropdown" at bounding box center [787, 356] width 23 height 34
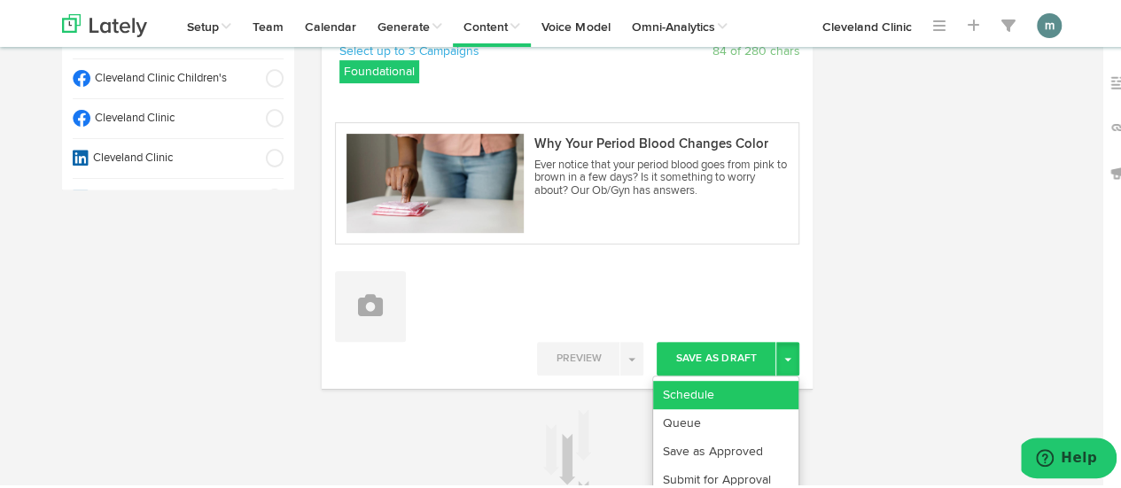
click at [752, 380] on link "Schedule" at bounding box center [725, 392] width 145 height 28
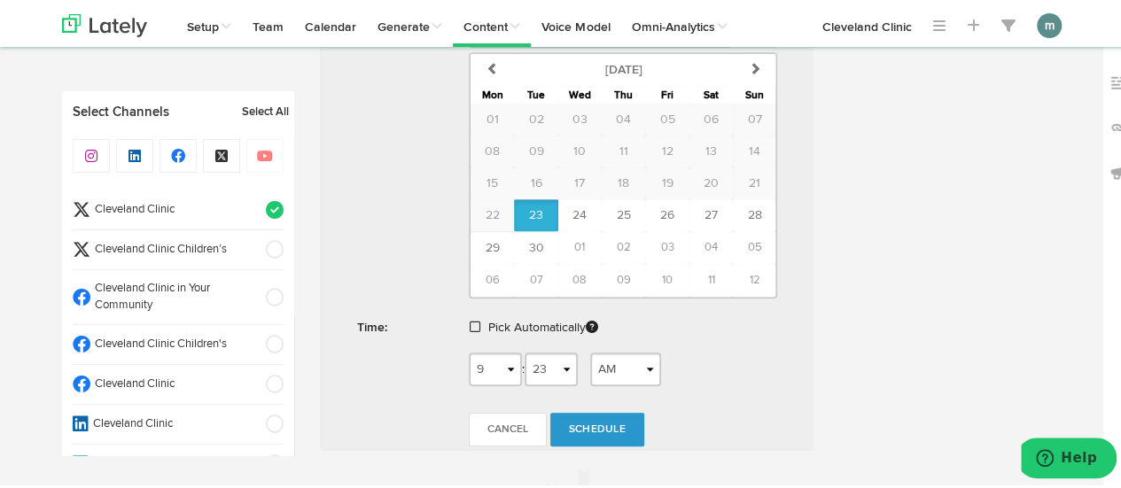
scroll to position [798, 0]
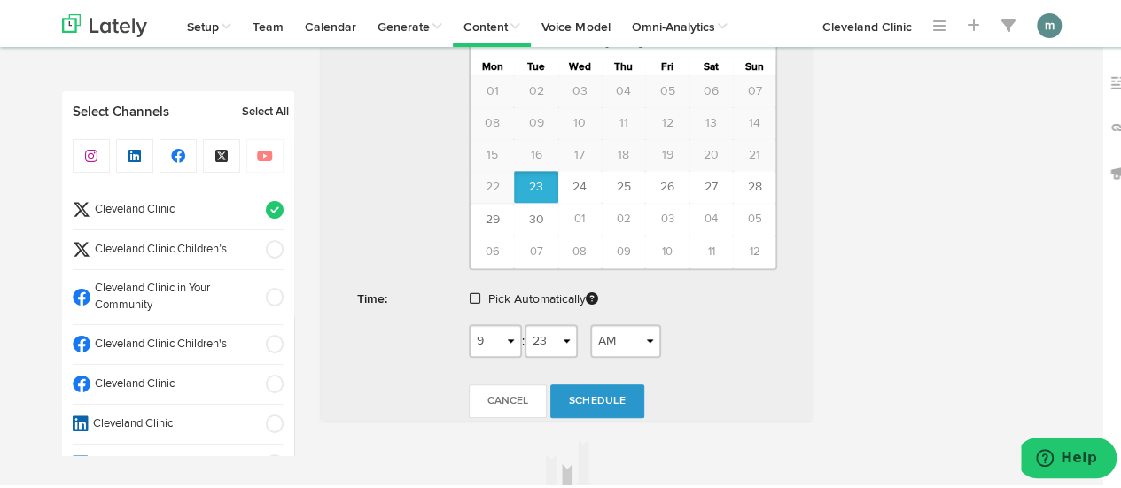
click at [470, 290] on span at bounding box center [475, 296] width 11 height 12
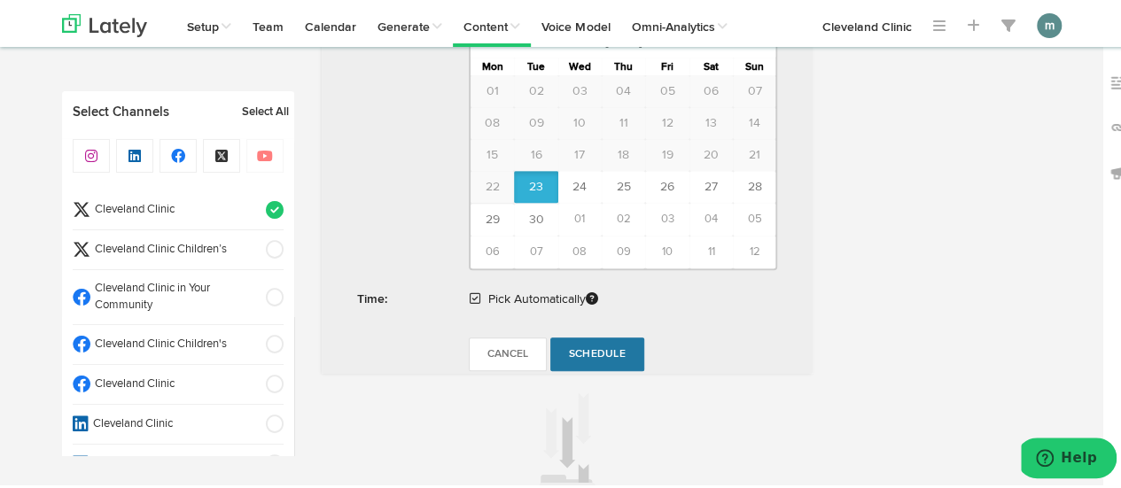
click at [580, 347] on span "Schedule" at bounding box center [597, 352] width 57 height 11
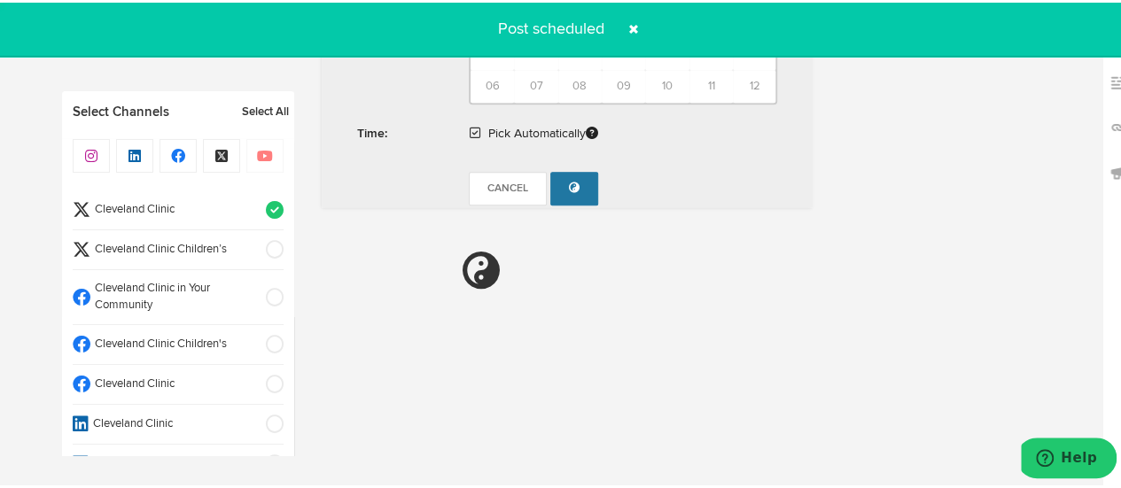
radio input "true"
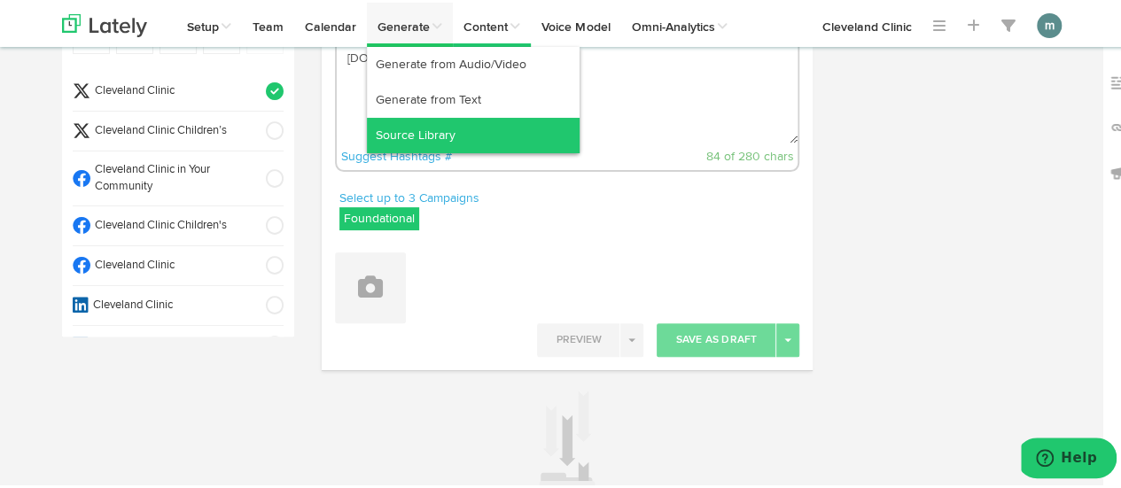
scroll to position [0, 0]
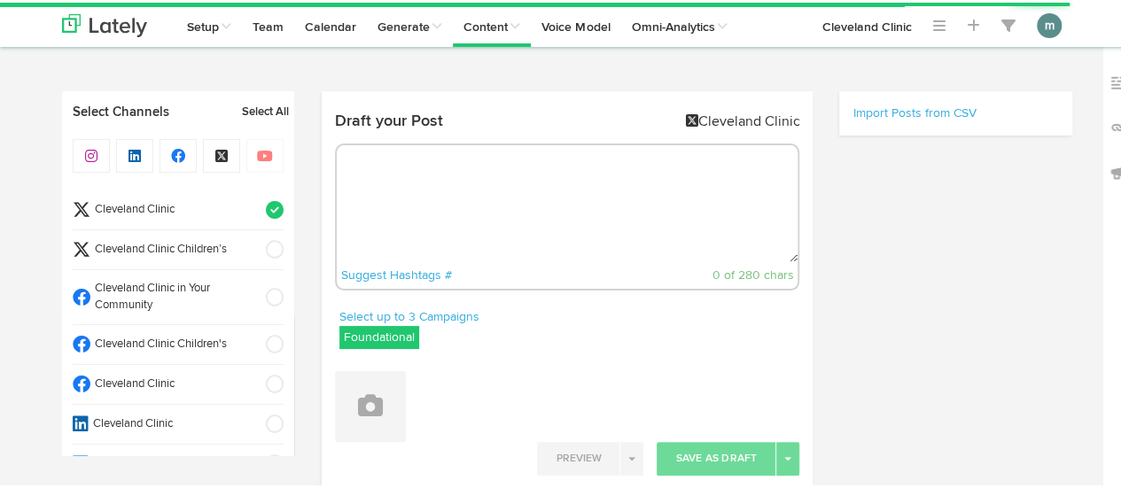
radio input "true"
select select "9"
select select "23"
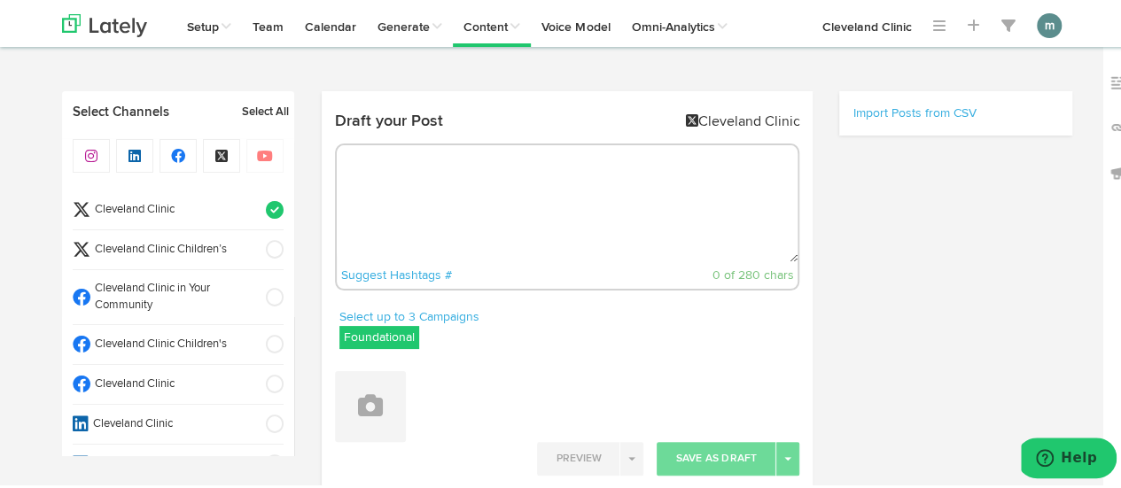
click at [420, 190] on textarea at bounding box center [568, 201] width 462 height 117
paste textarea "While anxiety dreams can be distressing, they’re not necessarily the same as ni…"
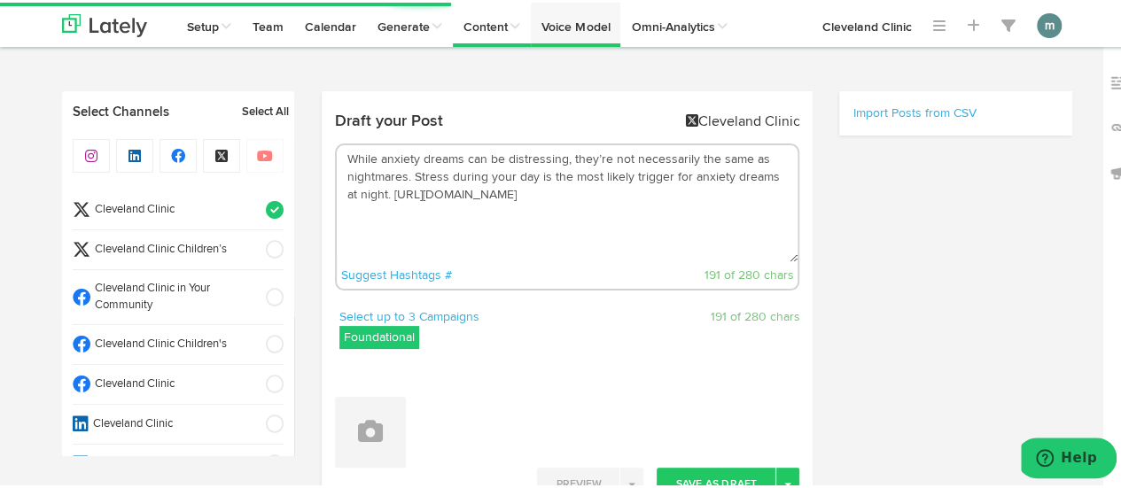
type textarea "While anxiety dreams can be distressing, they’re not necessarily the same as ni…"
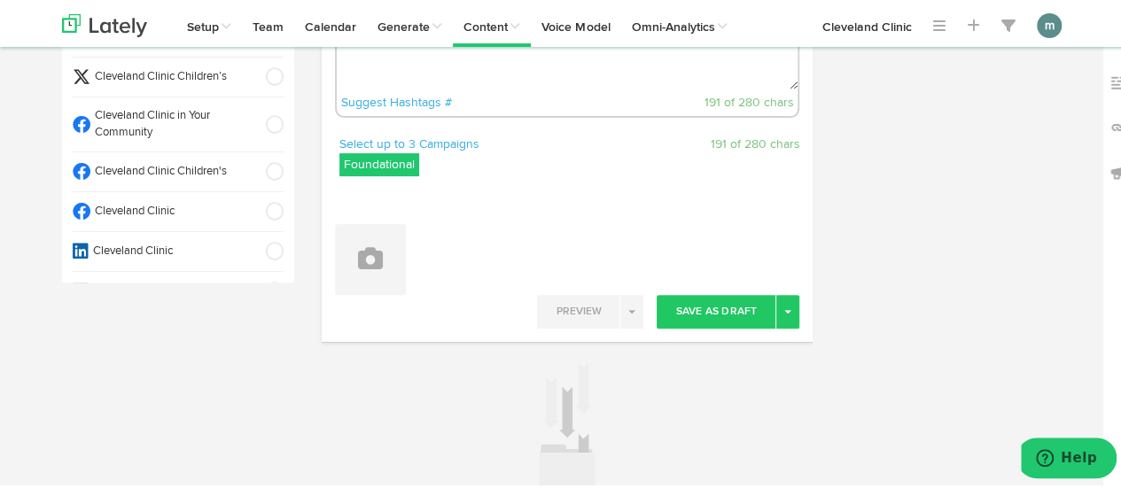
scroll to position [177, 0]
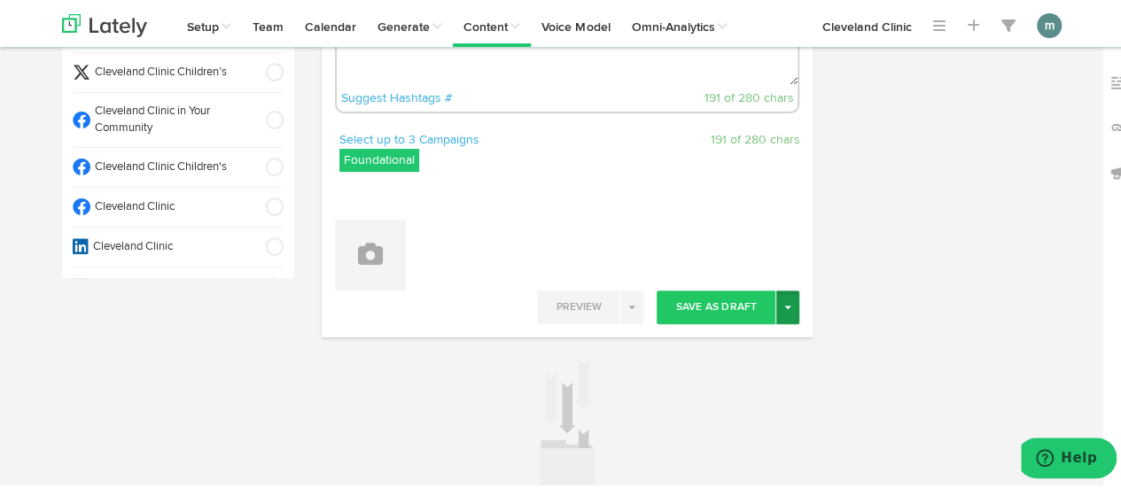
click at [779, 311] on button "Toggle Dropdown" at bounding box center [787, 305] width 23 height 34
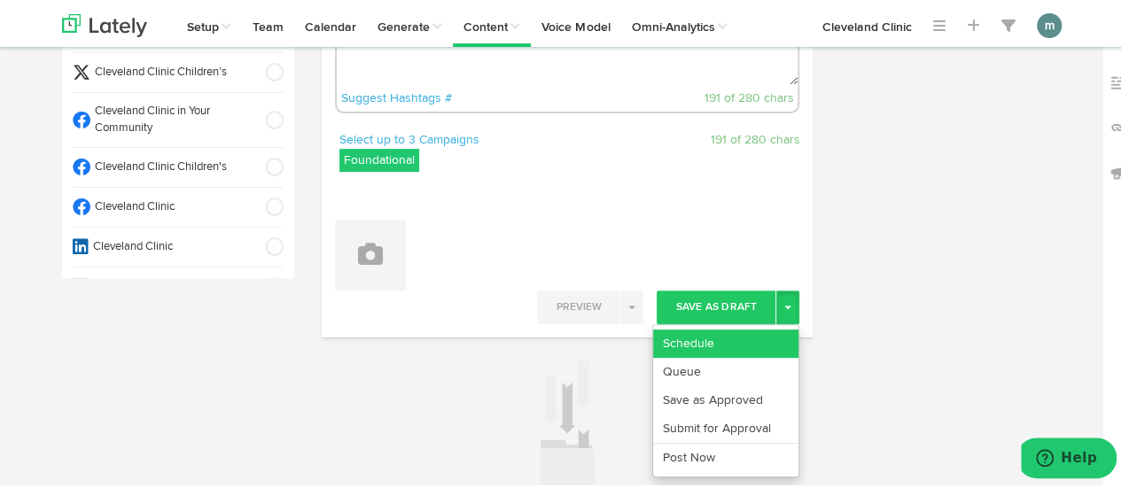
click at [749, 334] on link "Schedule" at bounding box center [725, 341] width 145 height 28
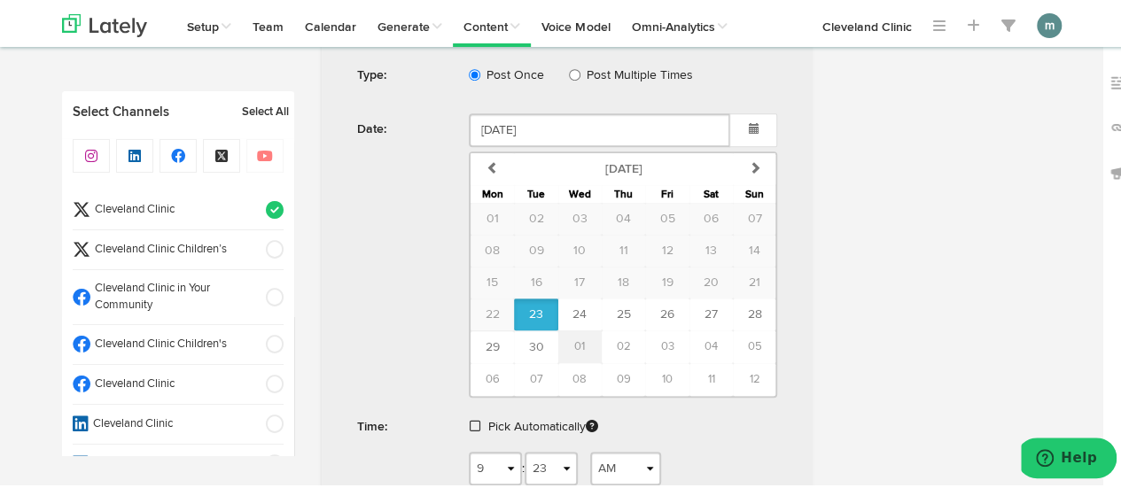
scroll to position [532, 0]
click at [470, 417] on span at bounding box center [475, 422] width 11 height 12
click at [585, 472] on span "Schedule" at bounding box center [597, 477] width 57 height 11
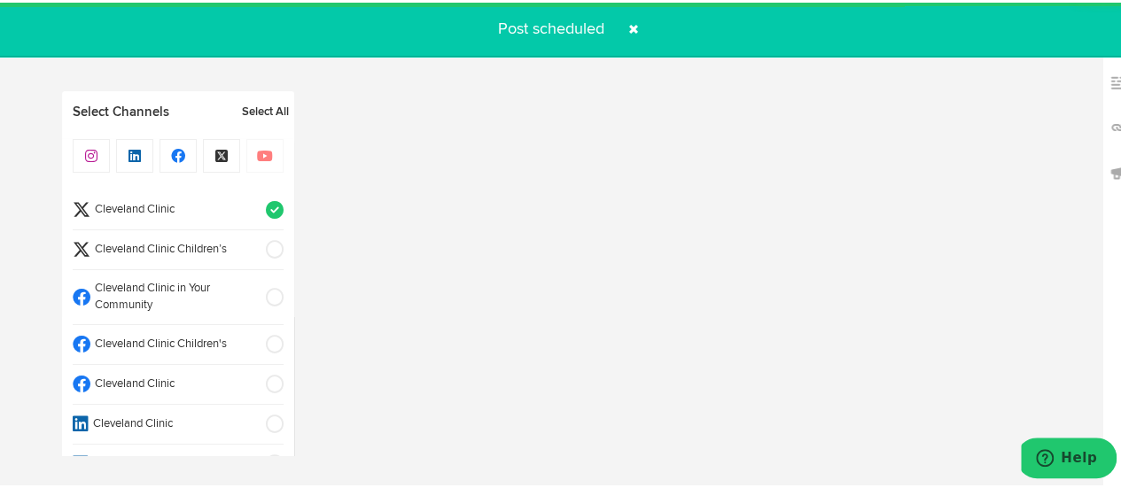
radio input "true"
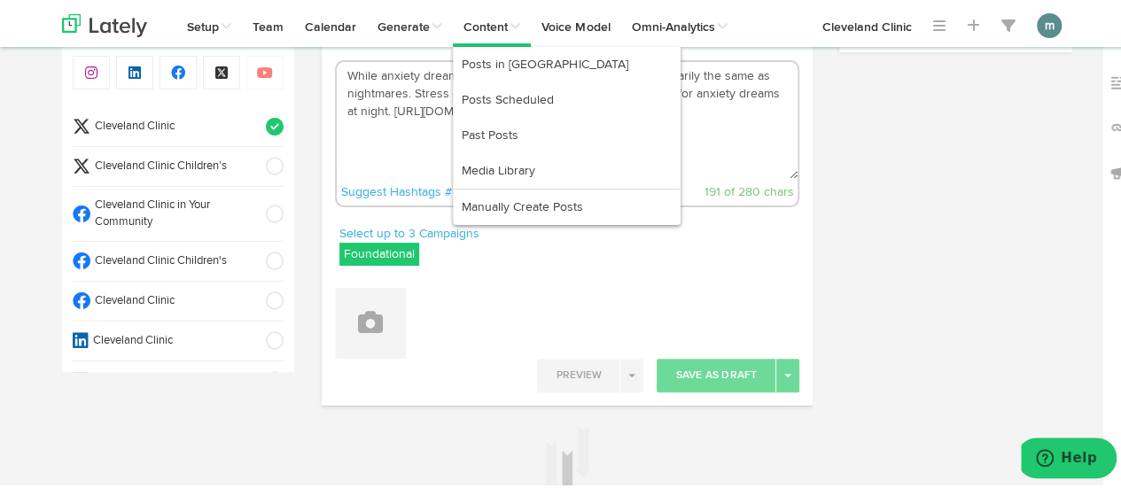
scroll to position [177, 0]
